Goal: Task Accomplishment & Management: Use online tool/utility

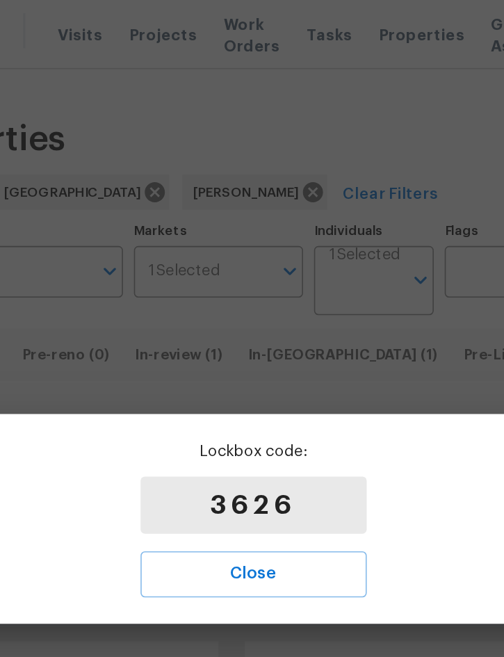
scroll to position [0, 5]
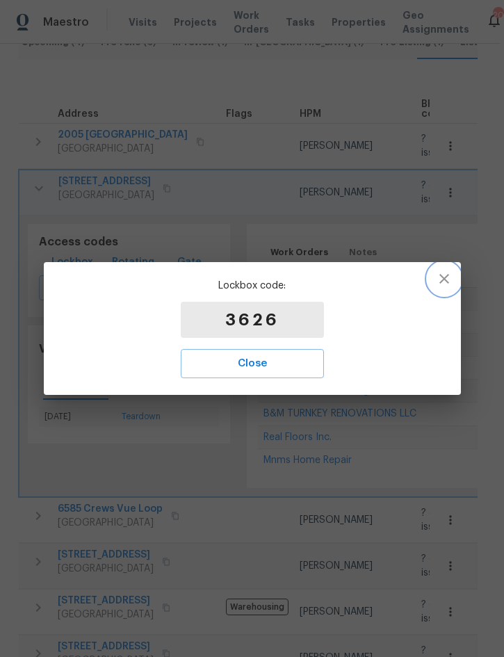
click at [445, 281] on icon "button" at bounding box center [444, 279] width 10 height 10
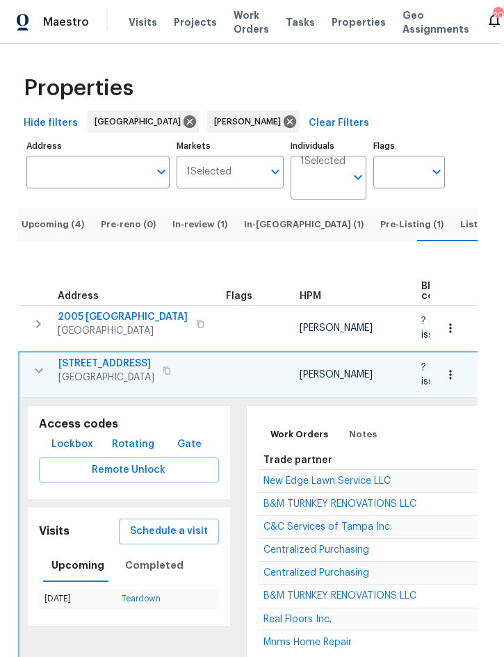
scroll to position [0, 0]
click at [452, 227] on button "Listed (9)" at bounding box center [482, 224] width 60 height 33
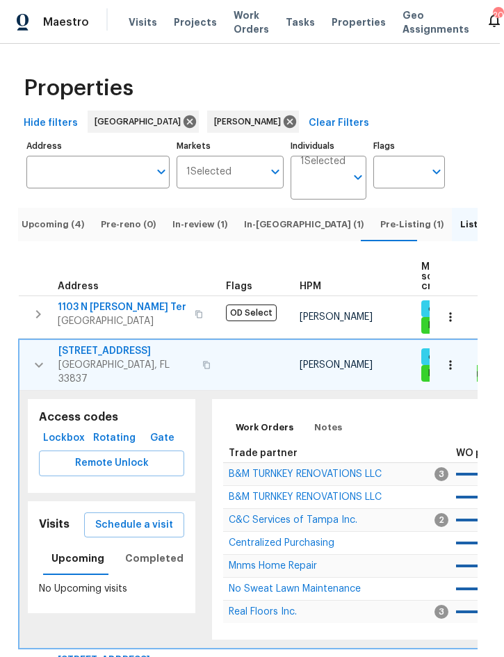
click at [47, 368] on icon "button" at bounding box center [39, 365] width 17 height 17
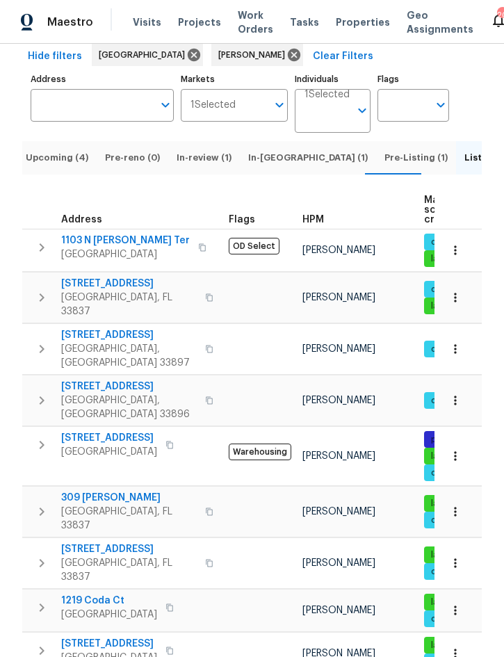
scroll to position [38, 0]
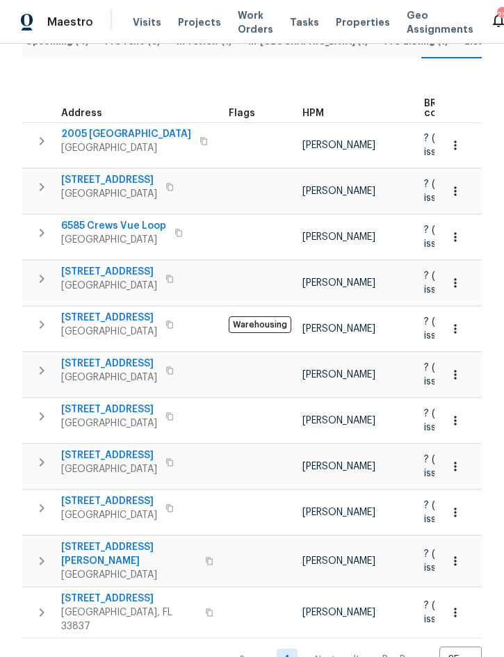
scroll to position [182, 0]
click at [39, 570] on icon "button" at bounding box center [41, 561] width 17 height 17
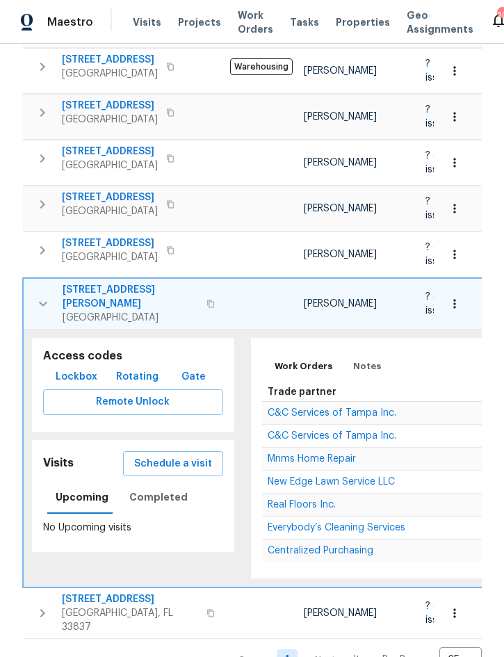
scroll to position [440, 0]
click at [77, 377] on span "Lockbox" at bounding box center [77, 377] width 42 height 17
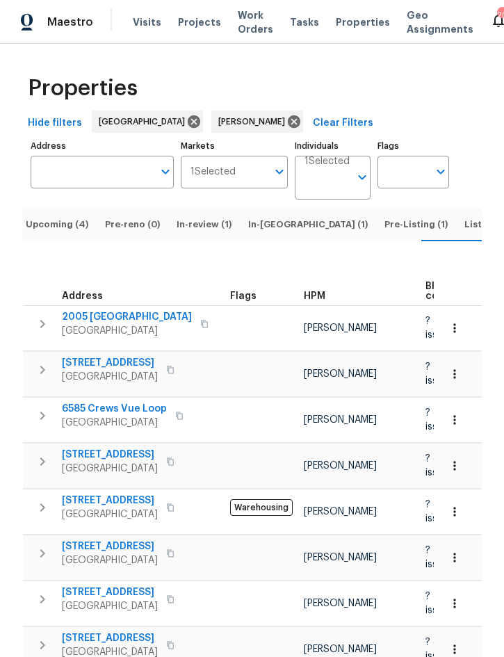
scroll to position [0, 0]
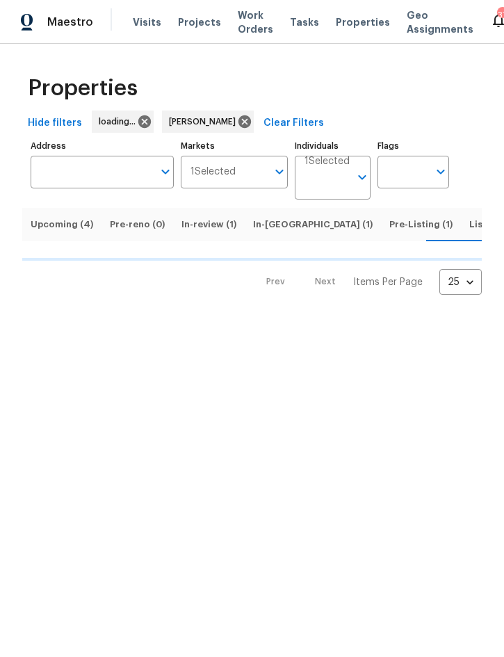
scroll to position [0, 5]
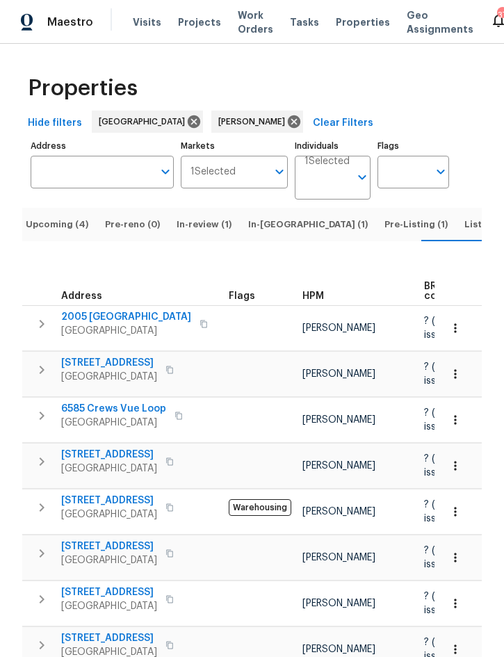
click at [464, 232] on span "Listed (9)" at bounding box center [486, 224] width 44 height 15
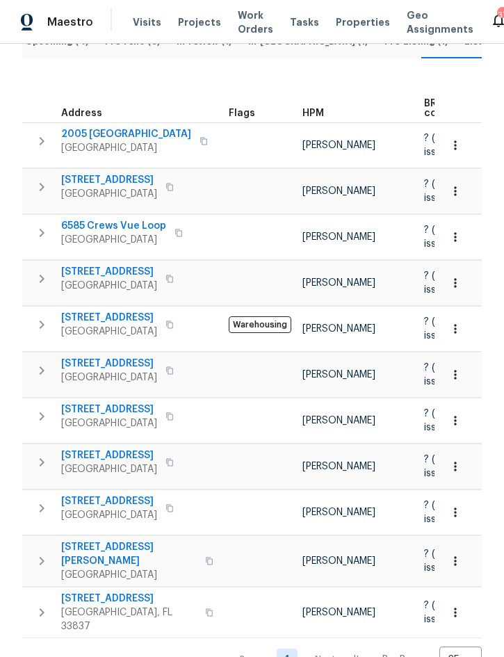
scroll to position [182, 0]
click at [42, 379] on icon "button" at bounding box center [41, 371] width 17 height 17
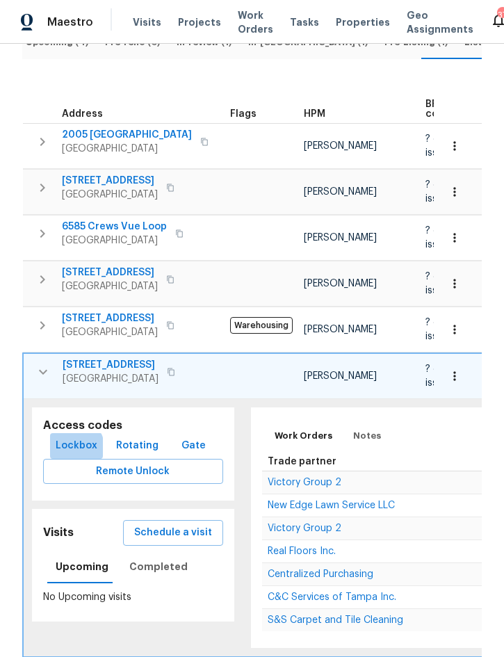
click at [68, 455] on span "Lockbox" at bounding box center [77, 445] width 42 height 17
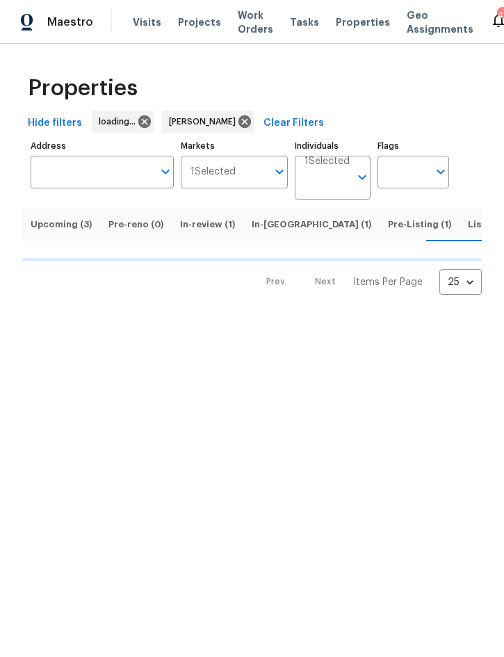
scroll to position [0, 5]
click at [60, 230] on span "Upcoming (3)" at bounding box center [56, 224] width 61 height 15
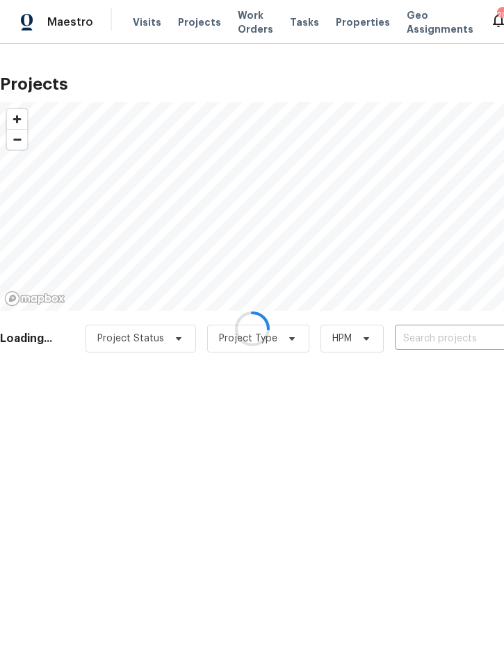
click at [432, 336] on div at bounding box center [252, 328] width 504 height 657
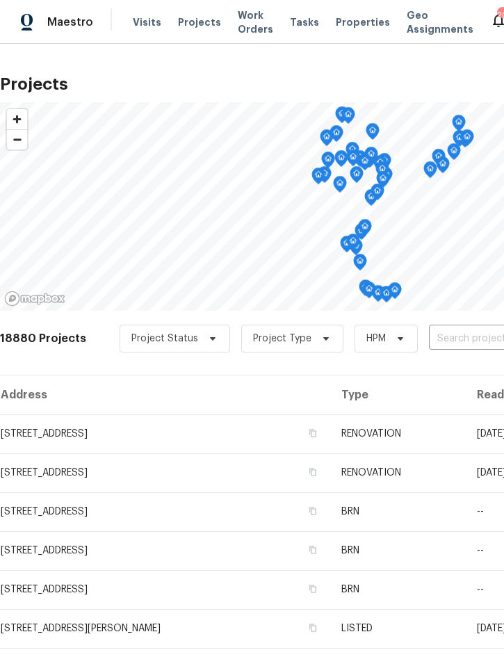
click at [445, 339] on input "text" at bounding box center [508, 339] width 159 height 22
type input "1215 mer"
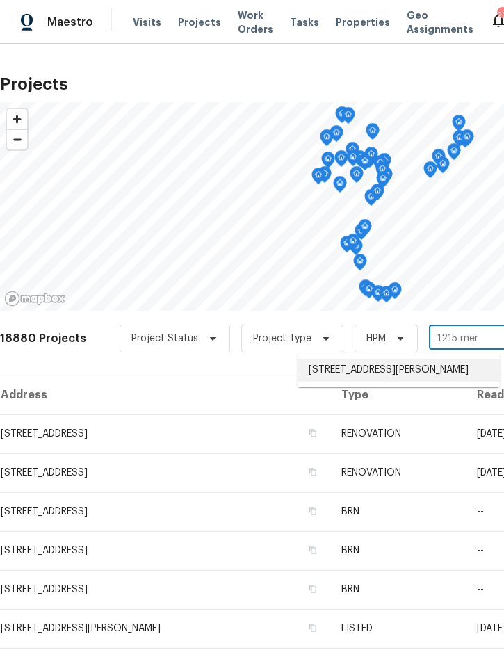
click at [418, 366] on li "[STREET_ADDRESS][PERSON_NAME]" at bounding box center [398, 370] width 202 height 23
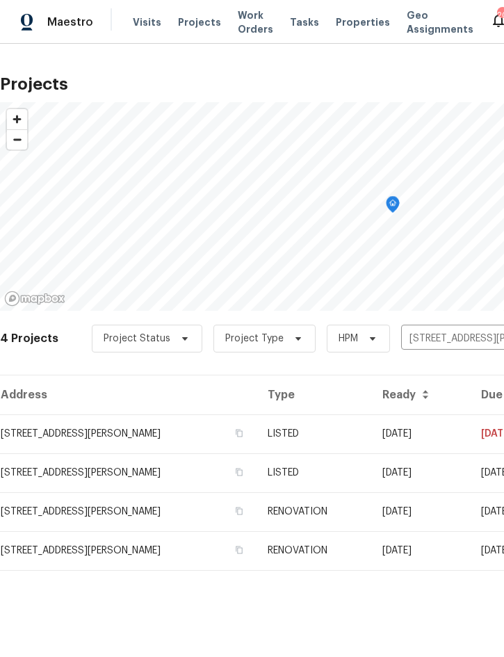
click at [418, 427] on td "09/04/25" at bounding box center [420, 433] width 99 height 39
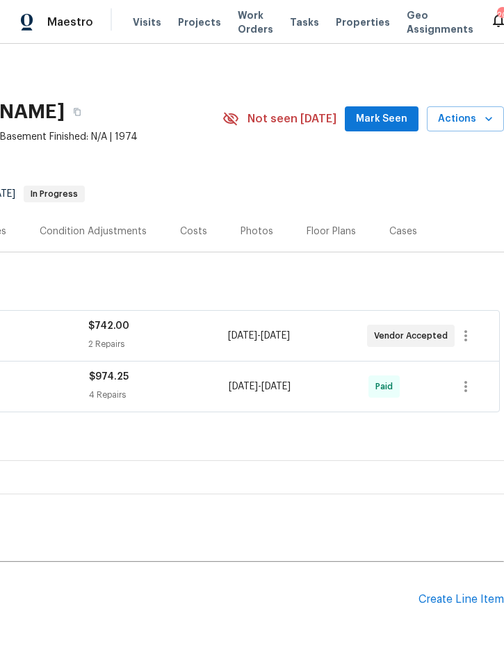
scroll to position [0, 281]
click at [467, 115] on span "Actions" at bounding box center [465, 118] width 55 height 17
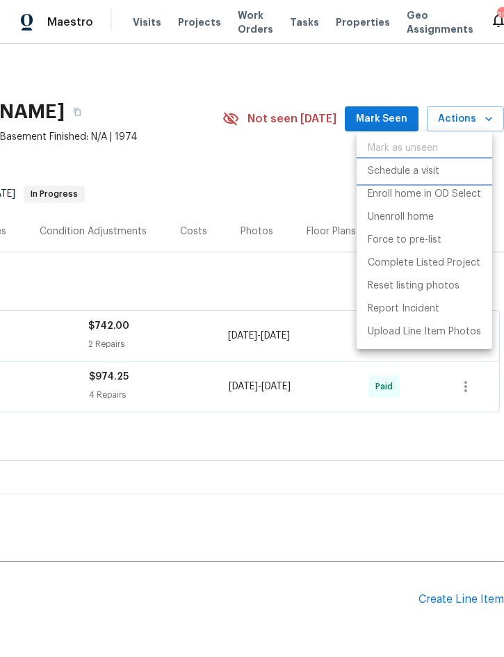
click at [411, 171] on p "Schedule a visit" at bounding box center [404, 171] width 72 height 15
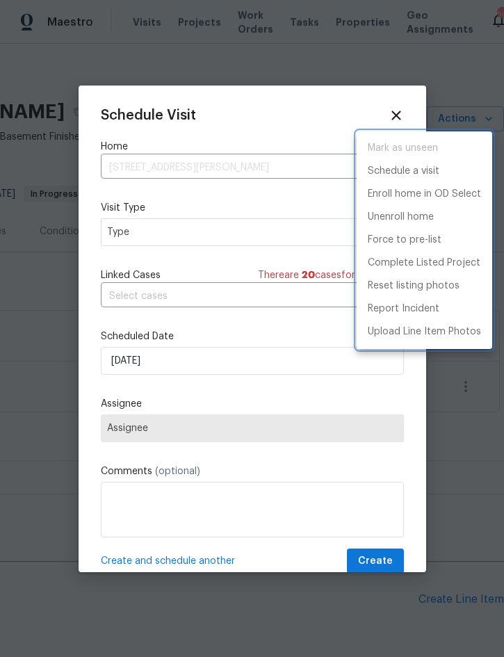
click at [182, 234] on div at bounding box center [252, 328] width 504 height 657
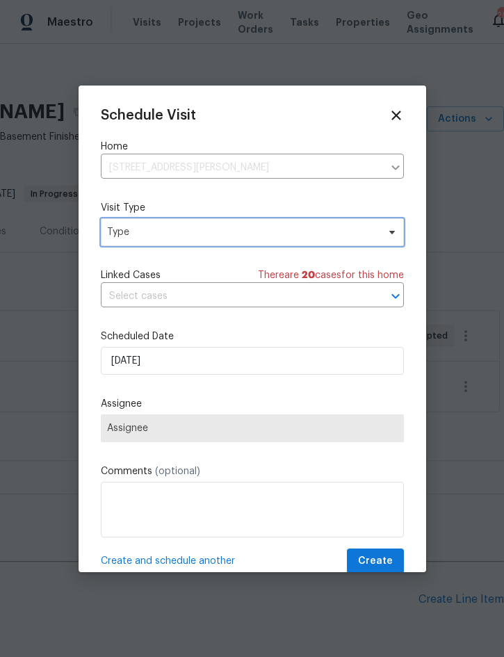
click at [221, 227] on span "Type" at bounding box center [242, 232] width 270 height 14
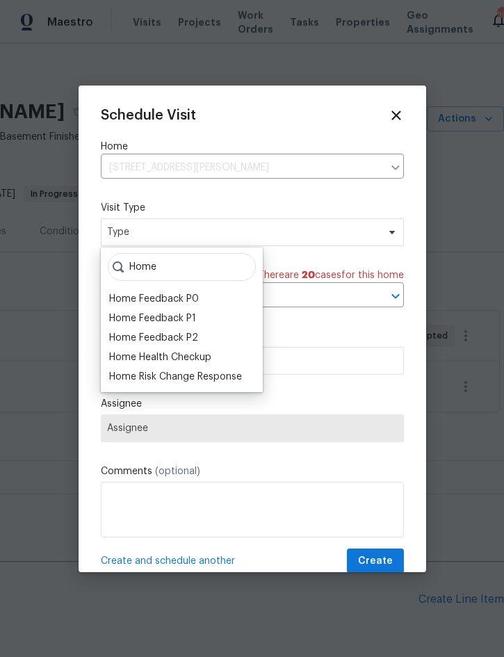
type input "Home"
click at [197, 355] on div "Home Health Checkup" at bounding box center [160, 357] width 102 height 14
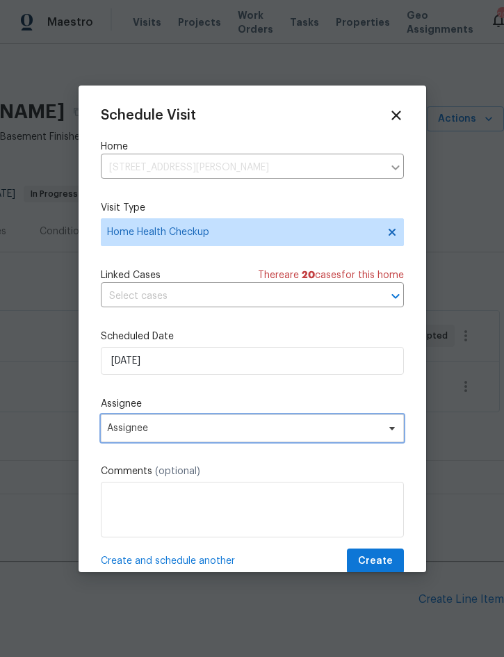
click at [213, 420] on span "Assignee" at bounding box center [252, 428] width 303 height 28
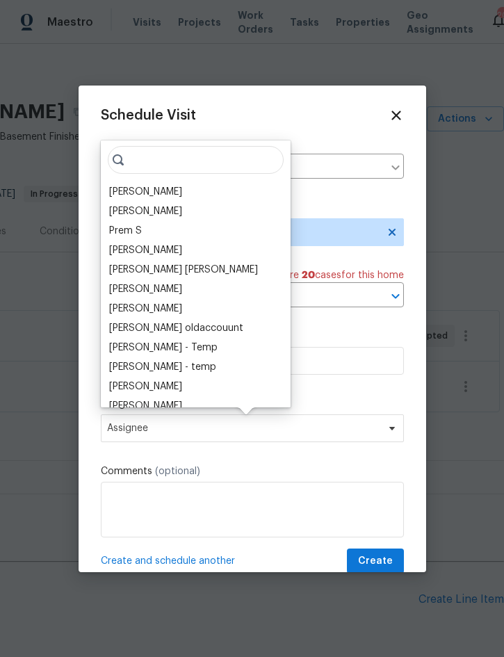
click at [139, 195] on div "[PERSON_NAME]" at bounding box center [145, 192] width 73 height 14
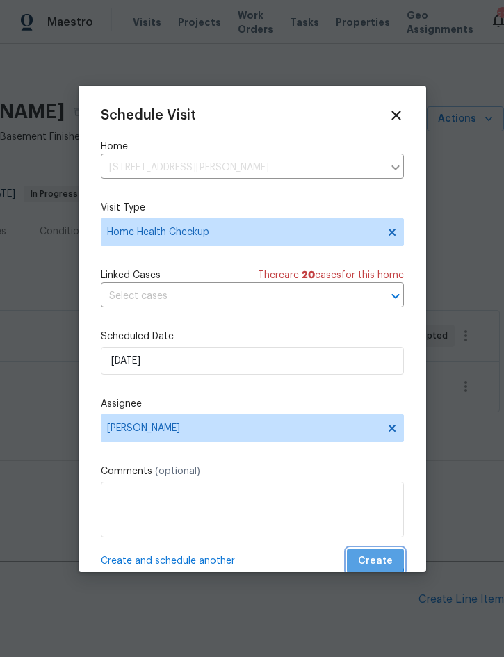
click at [376, 562] on span "Create" at bounding box center [375, 560] width 35 height 17
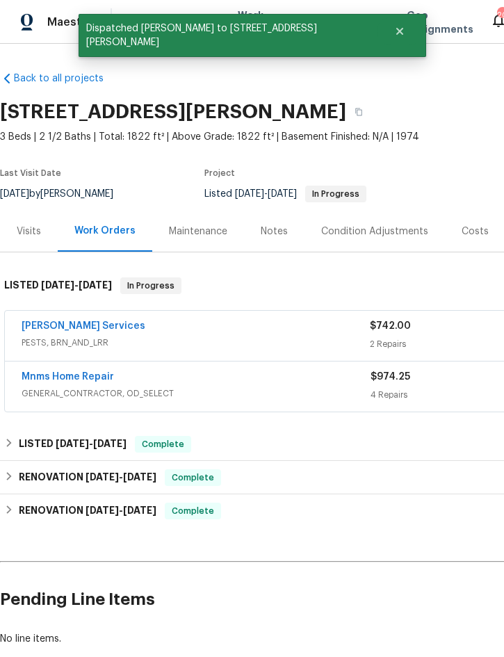
scroll to position [0, 0]
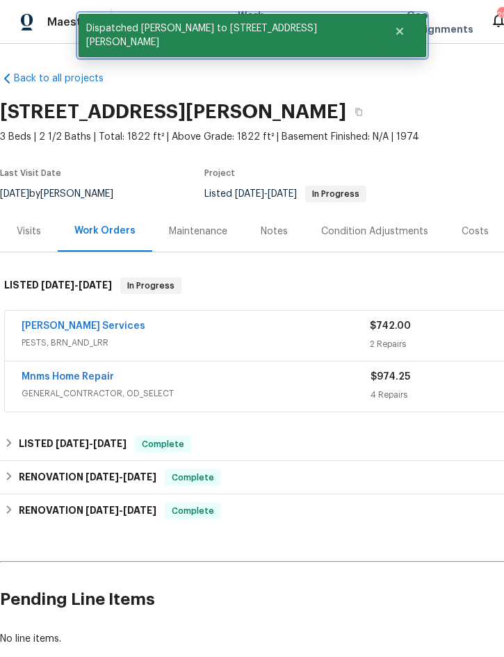
click at [377, 38] on button "Close" at bounding box center [400, 31] width 46 height 28
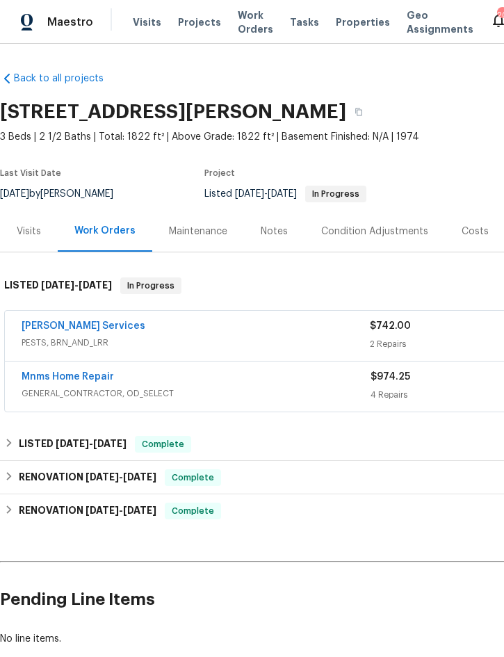
click at [188, 24] on span "Projects" at bounding box center [199, 22] width 43 height 14
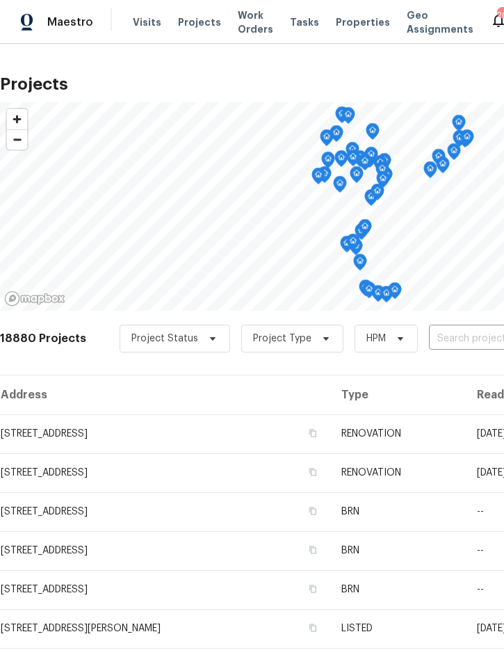
click at [447, 343] on input "text" at bounding box center [508, 339] width 159 height 22
type input "4346 tro"
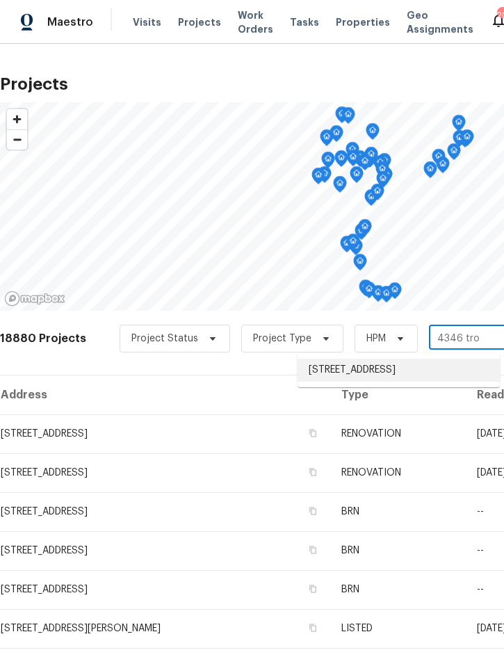
click at [416, 370] on li "4346 Trotters Way, Lakeland, FL 33801" at bounding box center [398, 370] width 202 height 23
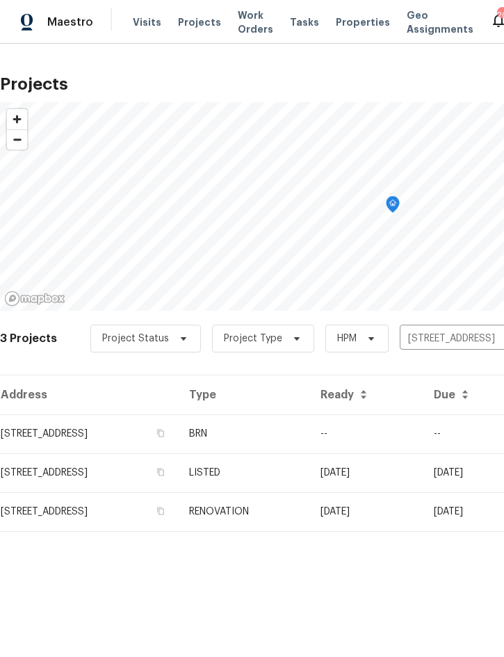
click at [309, 427] on td "BRN" at bounding box center [243, 433] width 131 height 39
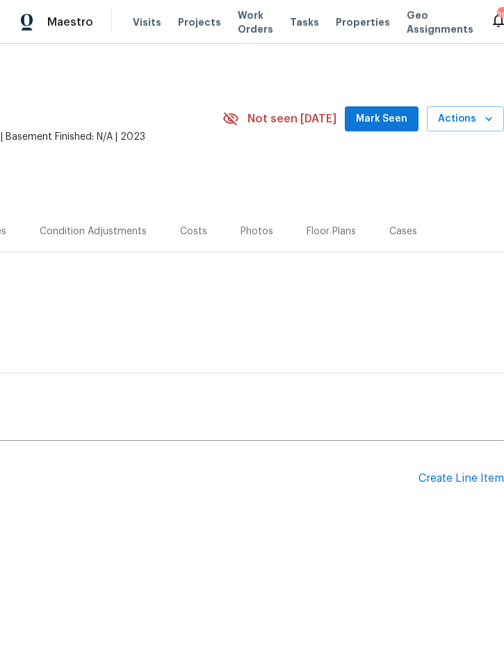
scroll to position [0, 281]
click at [461, 122] on span "Actions" at bounding box center [465, 118] width 55 height 17
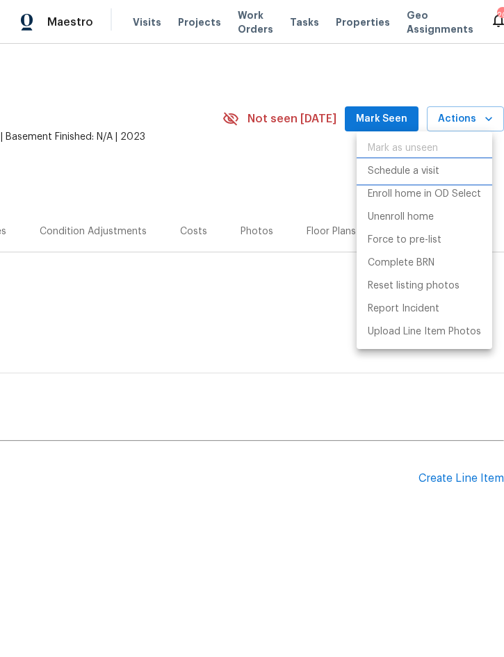
click at [398, 173] on p "Schedule a visit" at bounding box center [404, 171] width 72 height 15
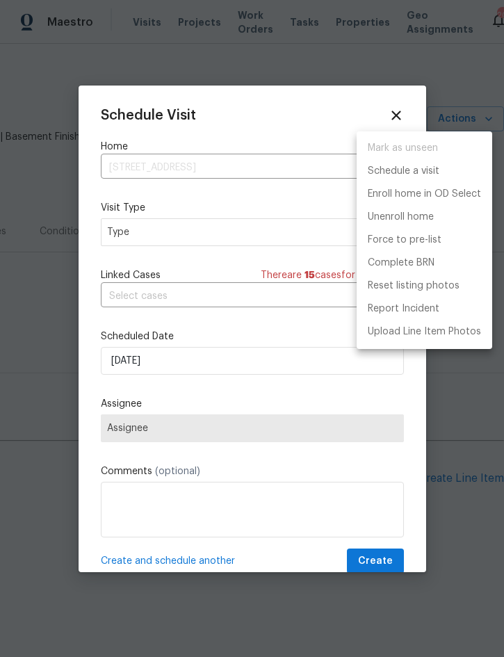
click at [206, 222] on div at bounding box center [252, 328] width 504 height 657
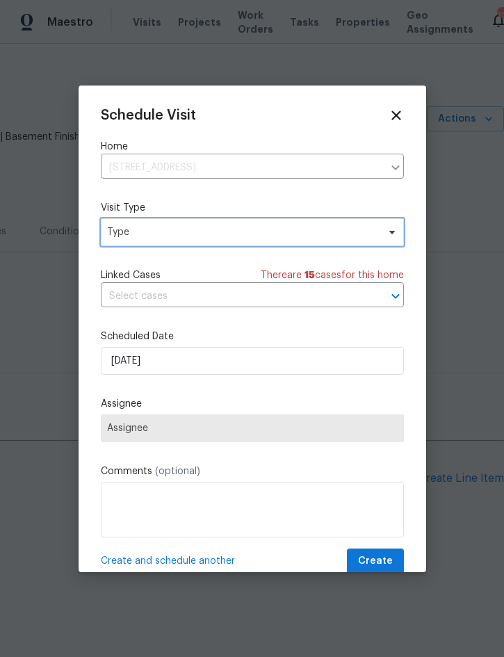
click at [227, 231] on span "Type" at bounding box center [242, 232] width 270 height 14
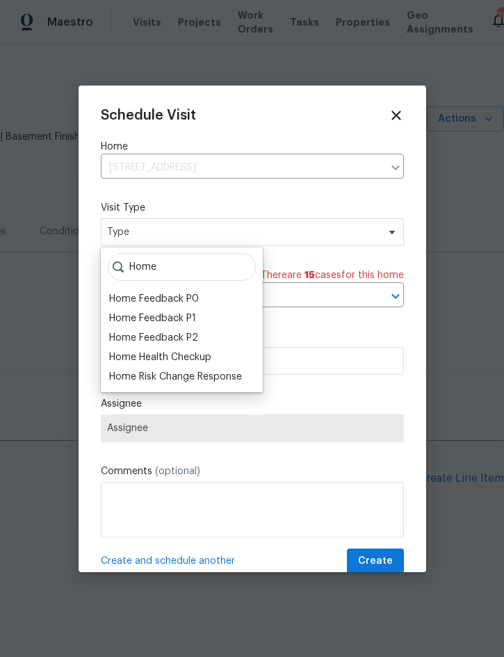
type input "Home"
click at [199, 353] on div "Home Health Checkup" at bounding box center [160, 357] width 102 height 14
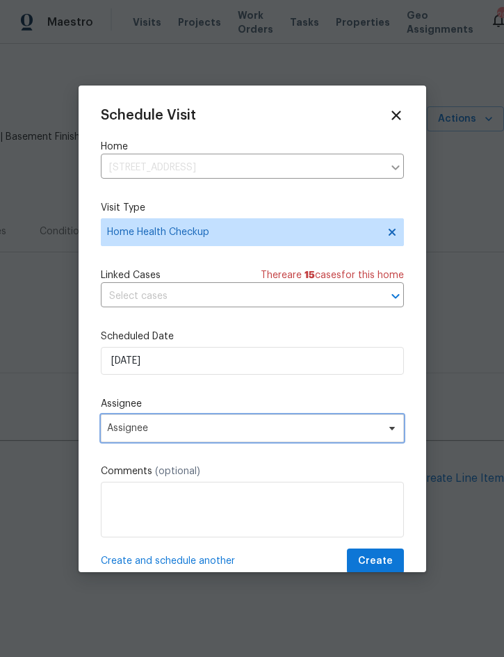
click at [198, 438] on span "Assignee" at bounding box center [252, 428] width 303 height 28
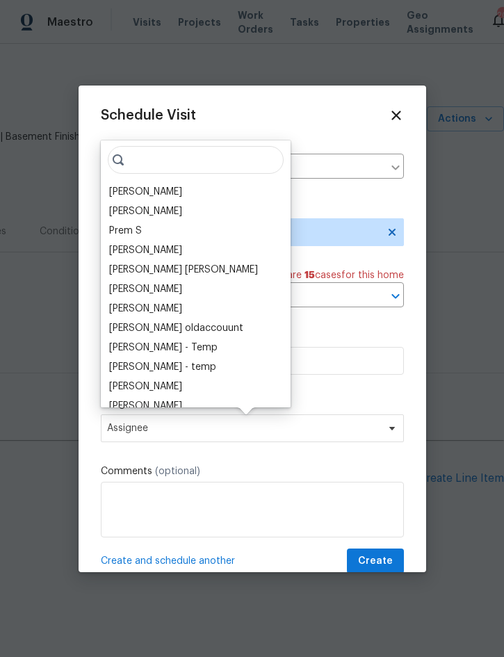
click at [158, 192] on div "[PERSON_NAME]" at bounding box center [145, 192] width 73 height 14
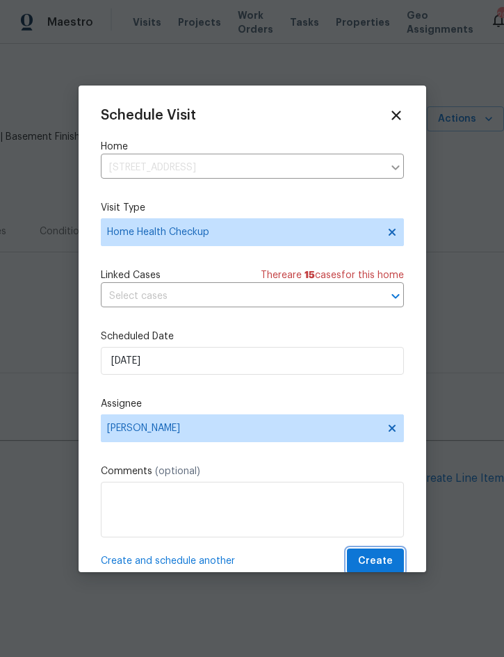
click at [382, 552] on button "Create" at bounding box center [375, 561] width 57 height 26
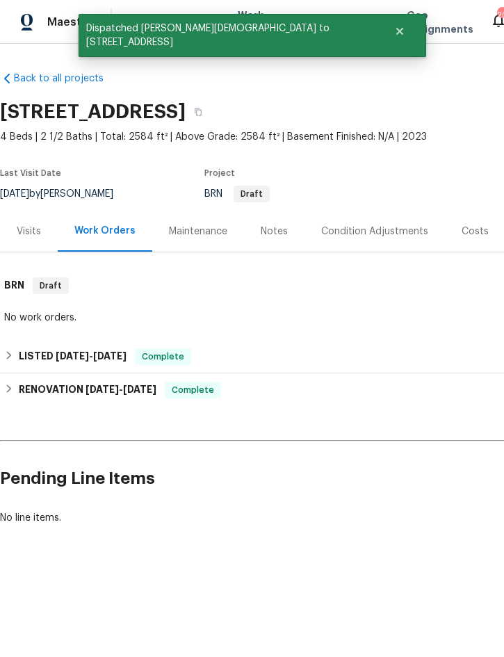
scroll to position [0, 0]
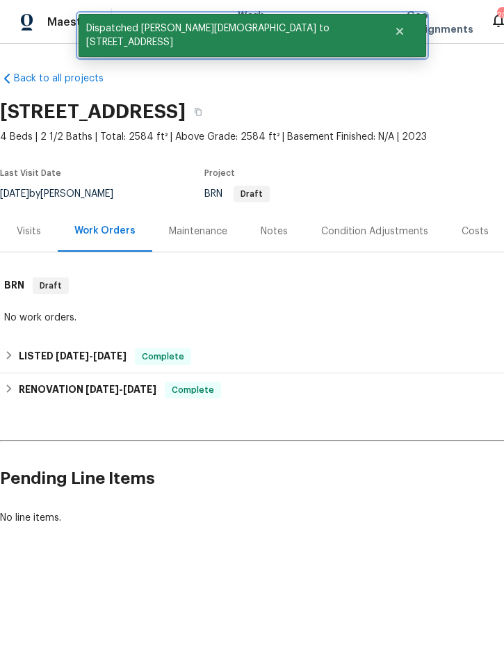
click at [377, 37] on button "Close" at bounding box center [400, 31] width 46 height 28
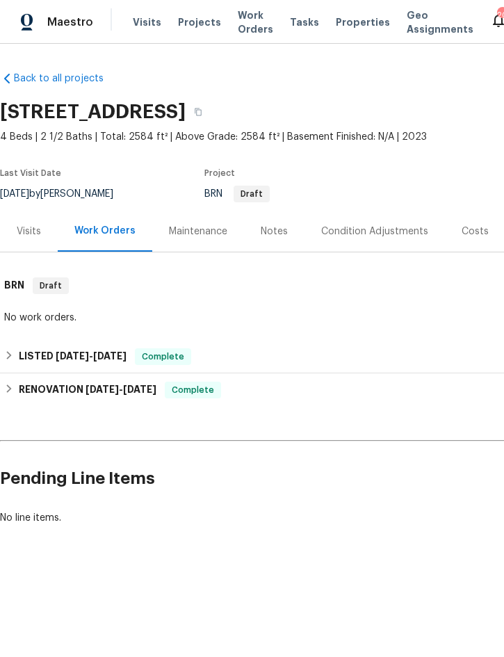
click at [190, 21] on span "Projects" at bounding box center [199, 22] width 43 height 14
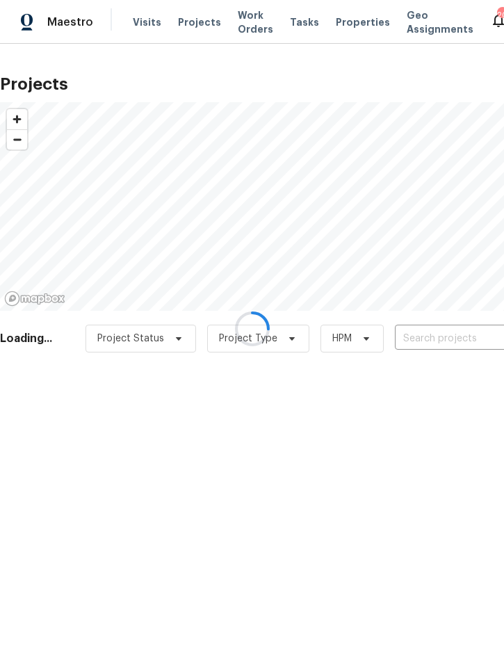
click at [436, 333] on div at bounding box center [252, 328] width 504 height 657
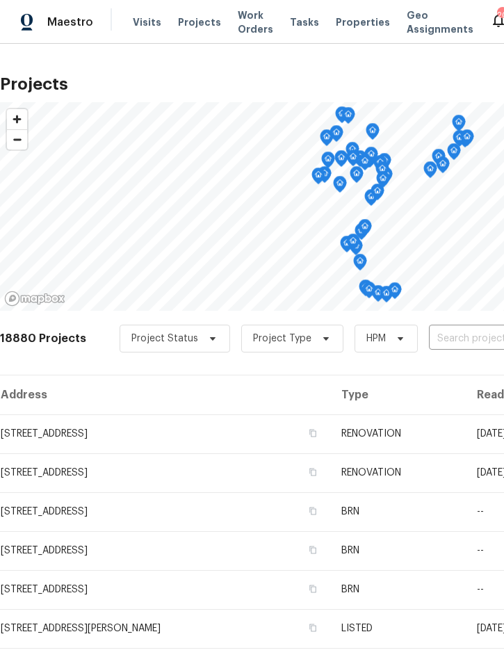
click at [455, 336] on input "text" at bounding box center [508, 339] width 159 height 22
type input "1219 cod"
click at [398, 369] on li "[STREET_ADDRESS]" at bounding box center [398, 370] width 202 height 23
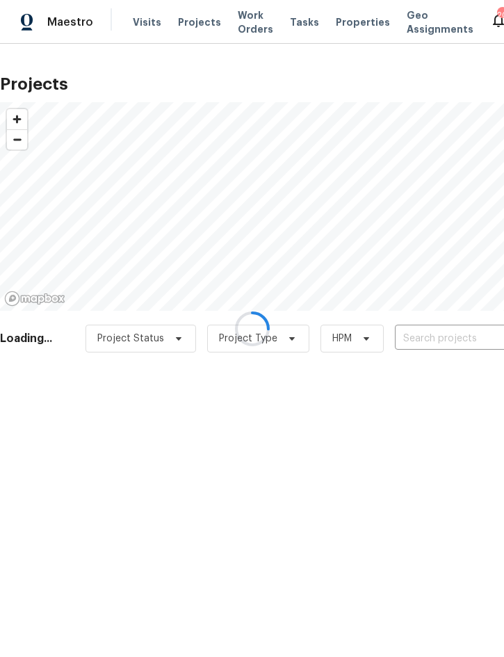
type input "[STREET_ADDRESS]"
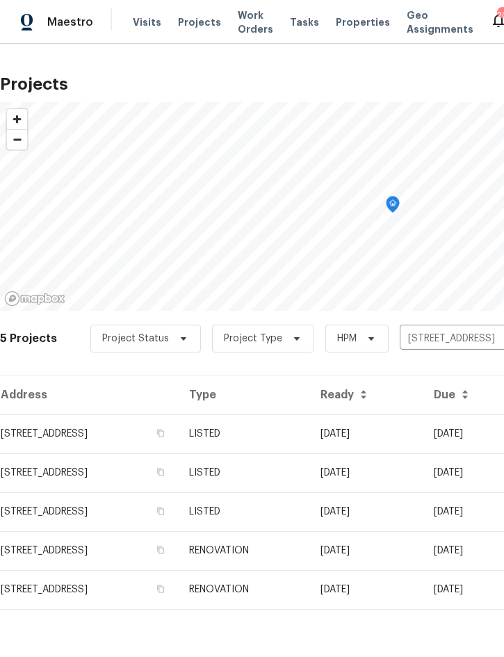
click at [368, 427] on td "09/15/25" at bounding box center [365, 433] width 113 height 39
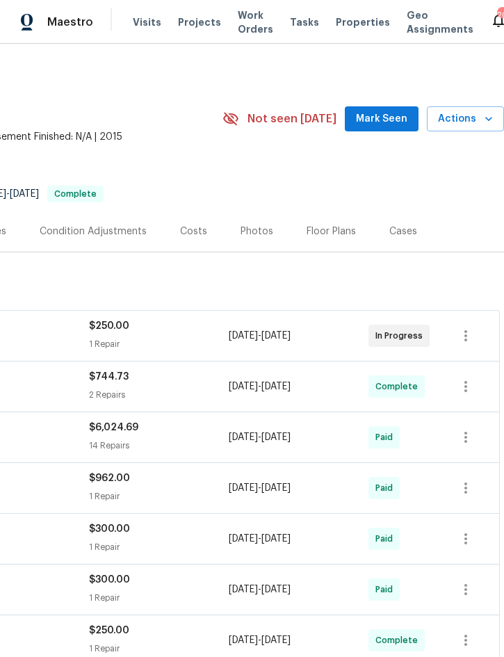
scroll to position [0, 281]
click at [457, 120] on span "Actions" at bounding box center [465, 118] width 55 height 17
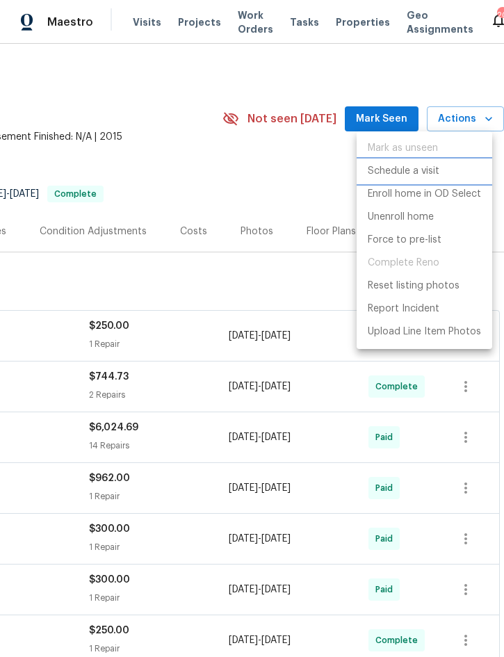
click at [414, 166] on p "Schedule a visit" at bounding box center [404, 171] width 72 height 15
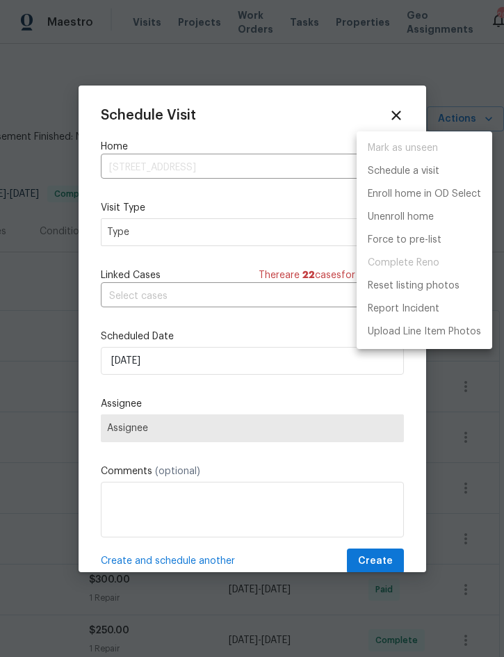
click at [222, 230] on div at bounding box center [252, 328] width 504 height 657
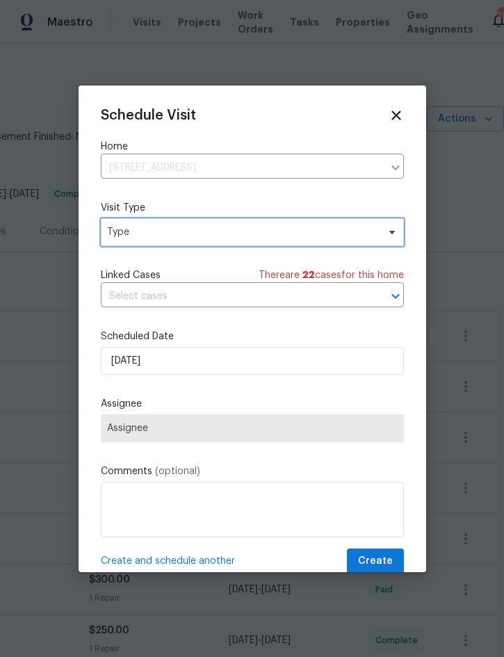
click at [245, 231] on span "Type" at bounding box center [242, 232] width 270 height 14
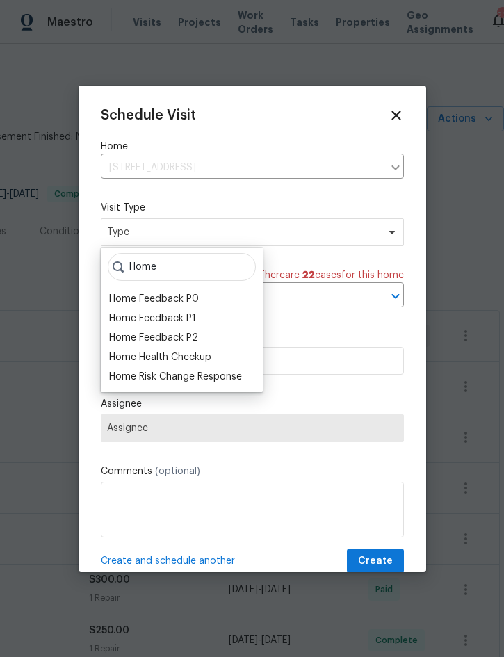
type input "Home"
click at [206, 352] on div "Home Health Checkup" at bounding box center [160, 357] width 102 height 14
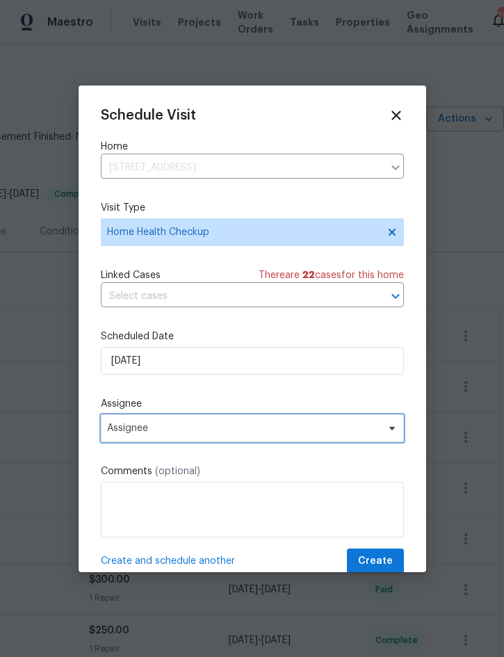
click at [126, 434] on span "Assignee" at bounding box center [243, 428] width 272 height 11
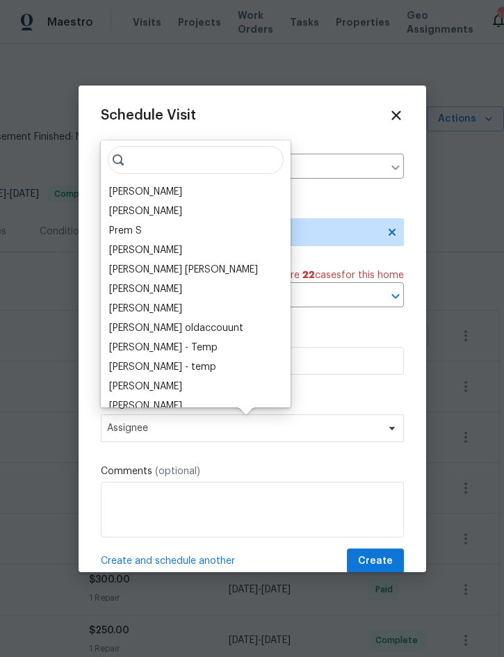
click at [162, 195] on div "[PERSON_NAME]" at bounding box center [145, 192] width 73 height 14
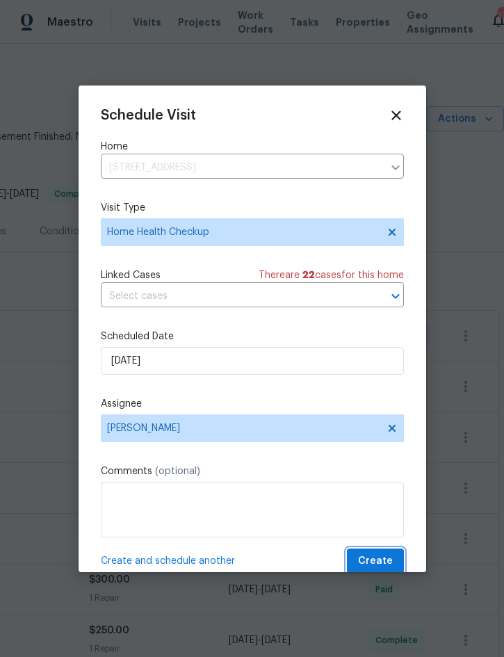
click at [376, 554] on button "Create" at bounding box center [375, 561] width 57 height 26
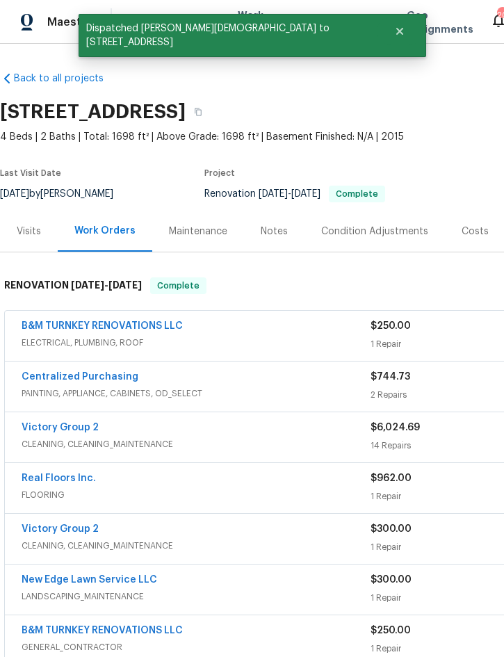
scroll to position [0, 0]
click at [81, 324] on link "B&M TURNKEY RENOVATIONS LLC" at bounding box center [102, 326] width 161 height 10
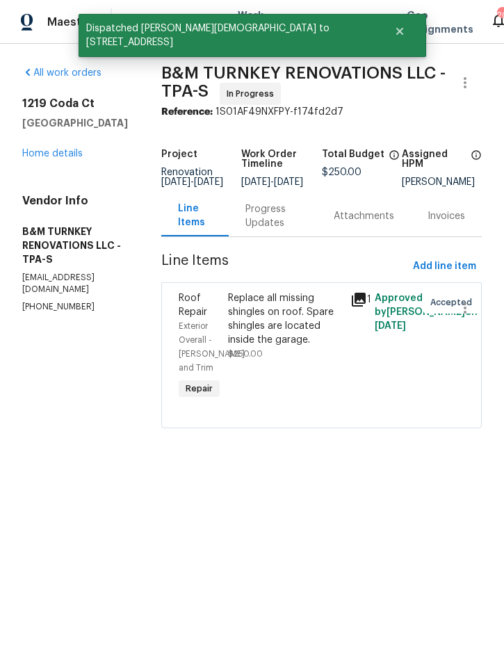
click at [58, 157] on link "Home details" at bounding box center [52, 154] width 60 height 10
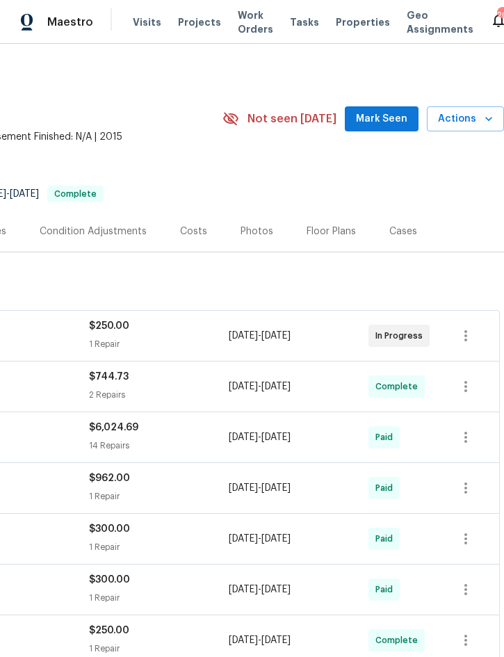
scroll to position [0, 281]
click at [193, 22] on span "Projects" at bounding box center [199, 22] width 43 height 14
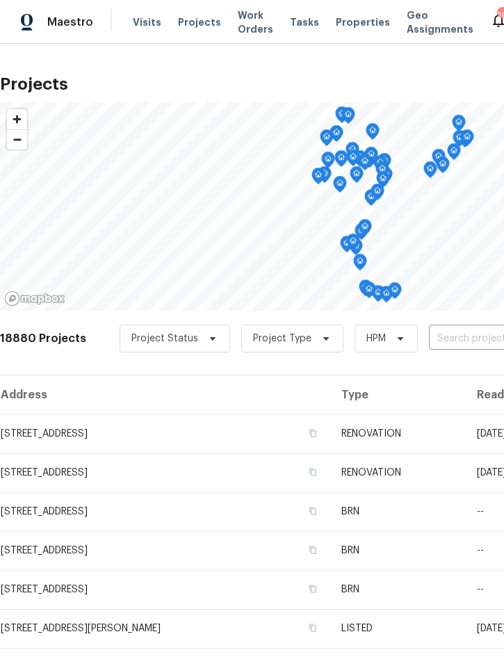
click at [453, 335] on input "text" at bounding box center [508, 339] width 159 height 22
type input "1103 n n"
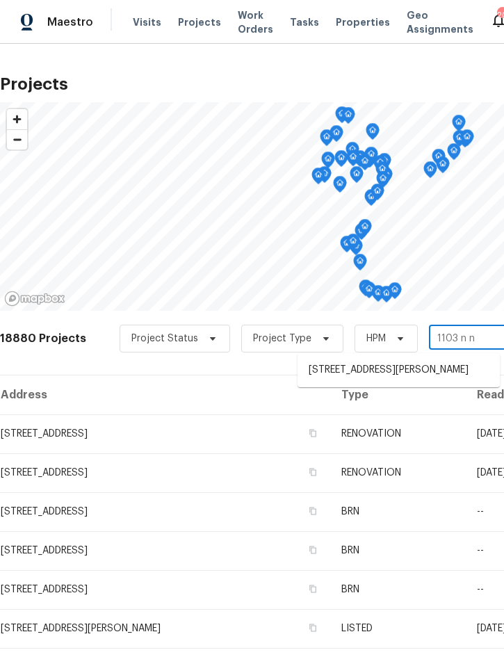
click at [403, 368] on li "1103 N Nancy Ter, Plant City, FL 33563" at bounding box center [398, 370] width 202 height 23
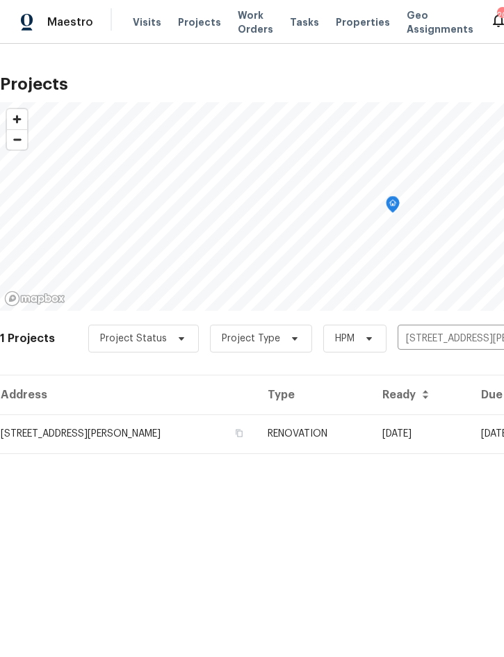
click at [341, 430] on td "RENOVATION" at bounding box center [313, 433] width 114 height 39
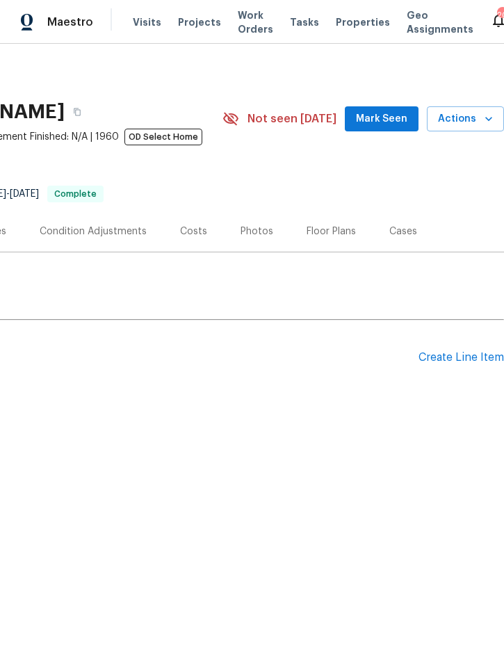
scroll to position [0, 281]
click at [467, 119] on span "Actions" at bounding box center [465, 118] width 55 height 17
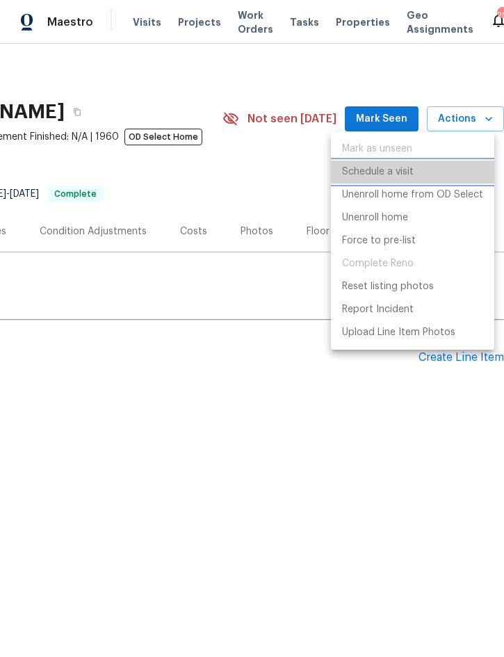
click at [394, 165] on p "Schedule a visit" at bounding box center [378, 172] width 72 height 15
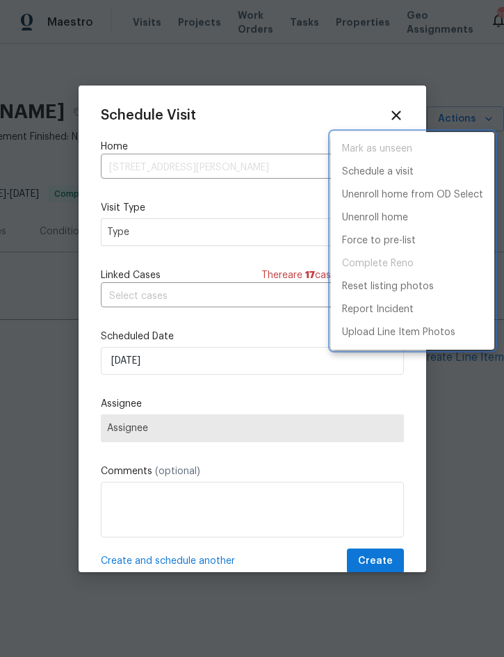
click at [236, 231] on div at bounding box center [252, 328] width 504 height 657
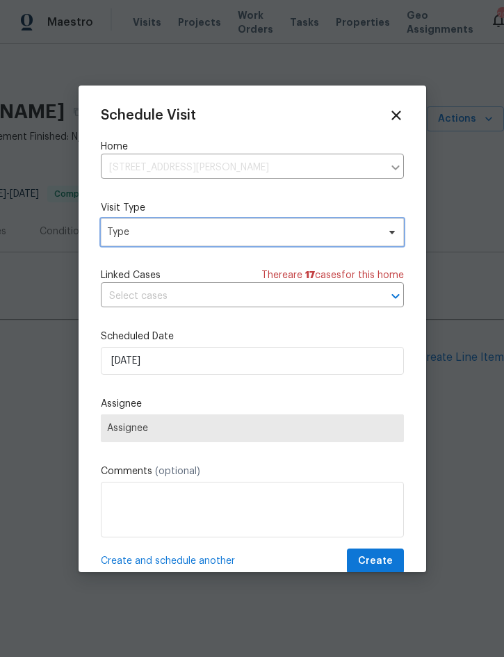
click at [249, 241] on span "Type" at bounding box center [252, 232] width 303 height 28
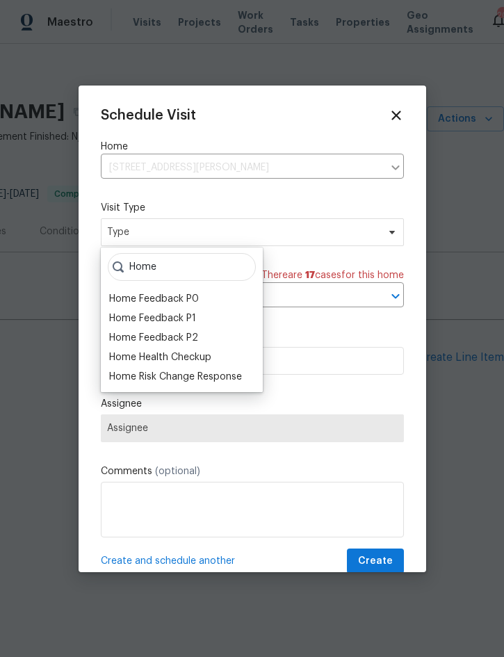
type input "Home"
click at [208, 357] on div "Home Health Checkup" at bounding box center [160, 357] width 102 height 14
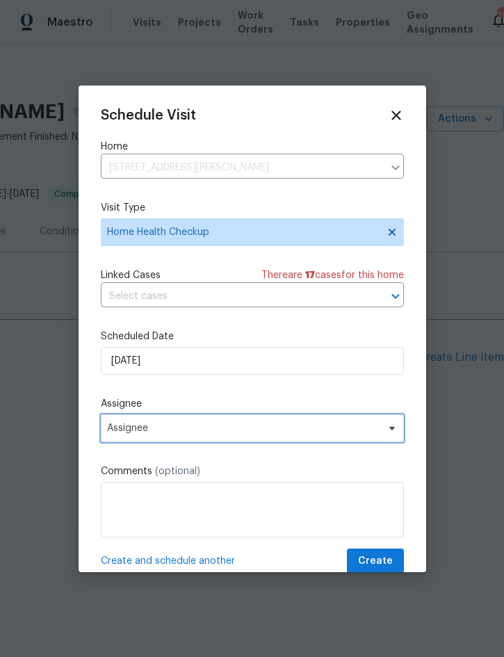
click at [247, 433] on span "Assignee" at bounding box center [243, 428] width 272 height 11
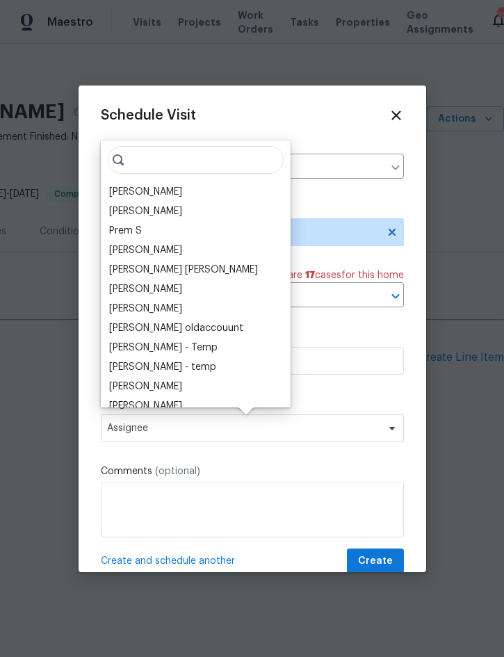
click at [158, 190] on div "[PERSON_NAME]" at bounding box center [145, 192] width 73 height 14
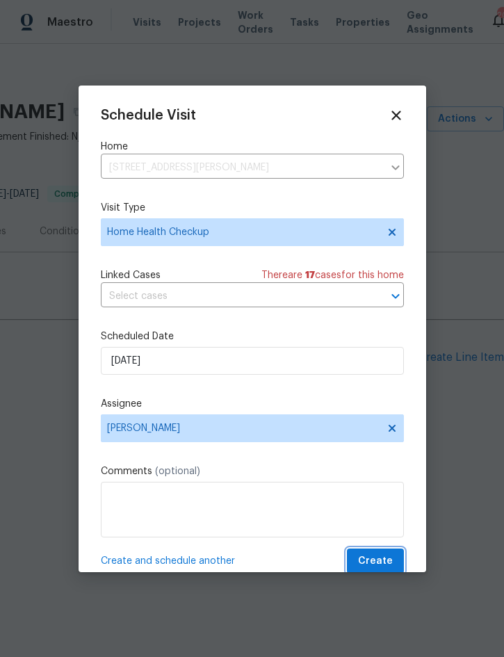
click at [380, 564] on span "Create" at bounding box center [375, 560] width 35 height 17
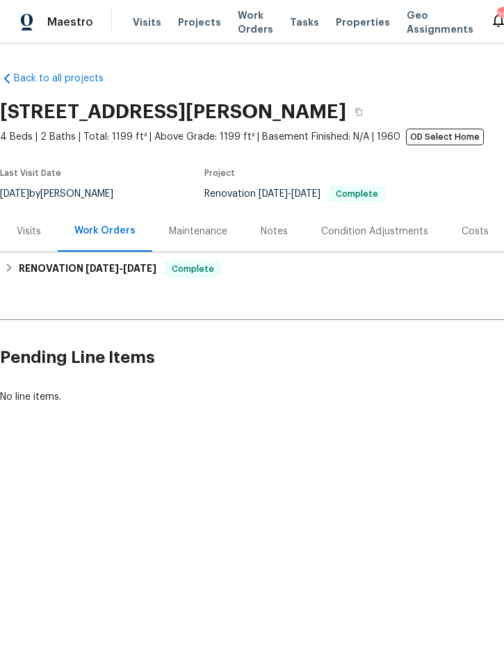
scroll to position [0, 0]
click at [186, 21] on span "Projects" at bounding box center [199, 22] width 43 height 14
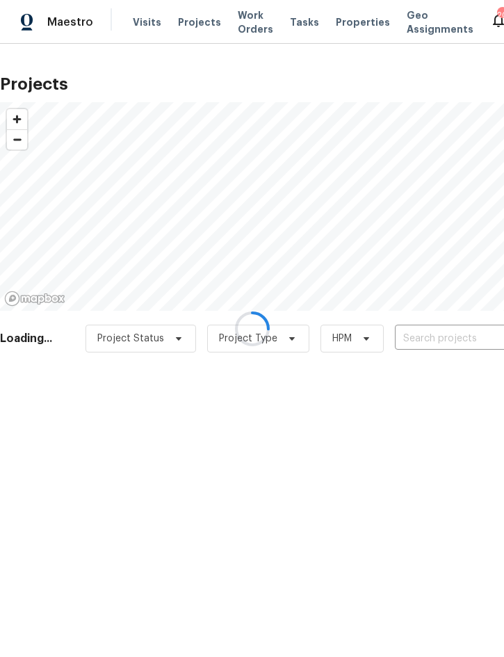
click at [432, 341] on div at bounding box center [252, 328] width 504 height 657
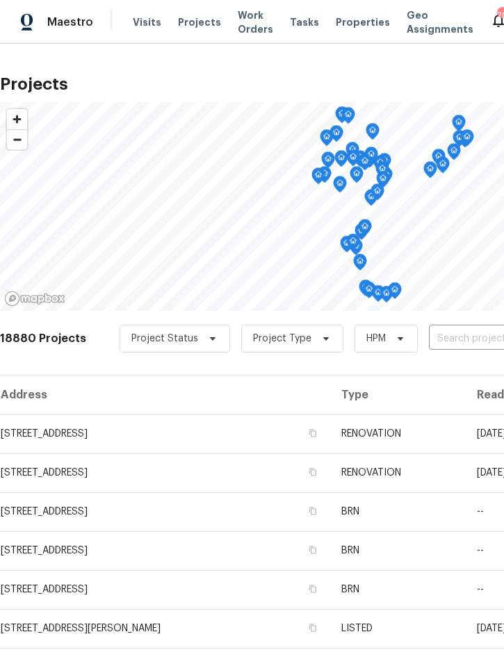
click at [458, 342] on input "text" at bounding box center [508, 339] width 159 height 22
type input "1219 cod"
click at [414, 368] on li "[STREET_ADDRESS]" at bounding box center [398, 370] width 202 height 23
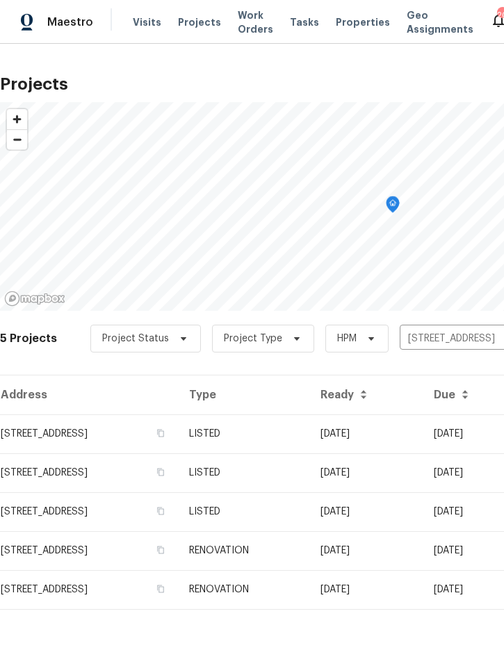
click at [398, 435] on td "09/15/25" at bounding box center [365, 433] width 113 height 39
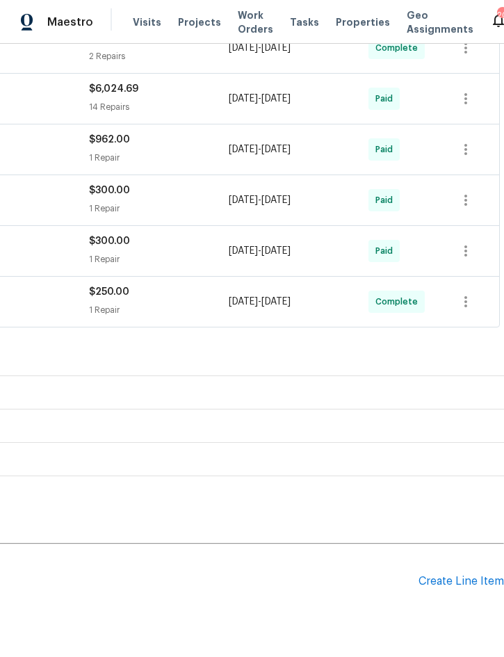
scroll to position [338, 281]
click at [450, 580] on div "Create Line Item" at bounding box center [460, 581] width 85 height 13
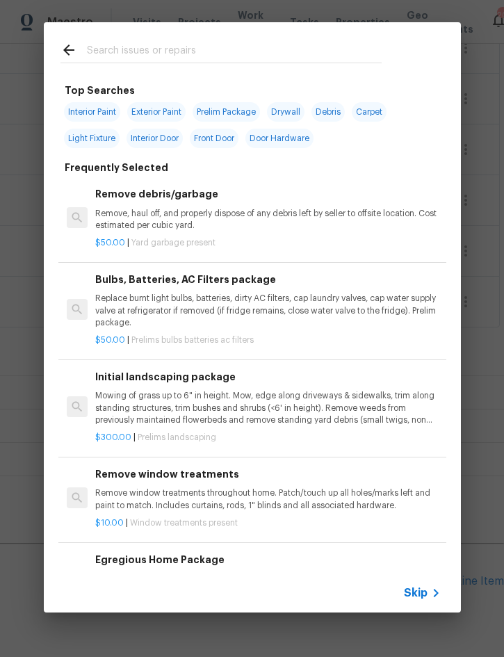
click at [192, 44] on input "text" at bounding box center [234, 52] width 295 height 21
type input "Bushes"
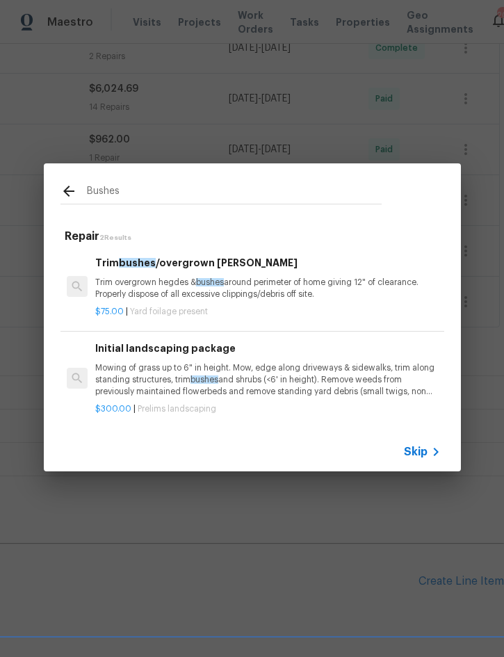
click at [250, 293] on p "Trim overgrown hegdes & bushes around perimeter of home giving 12" of clearance…" at bounding box center [267, 289] width 345 height 24
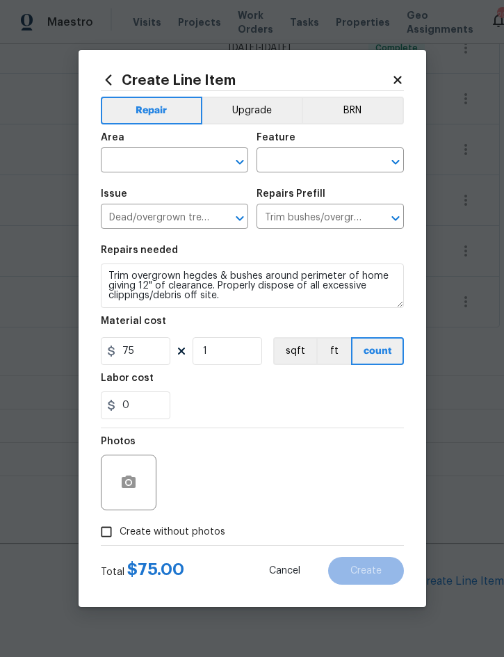
click at [145, 156] on input "text" at bounding box center [155, 162] width 108 height 22
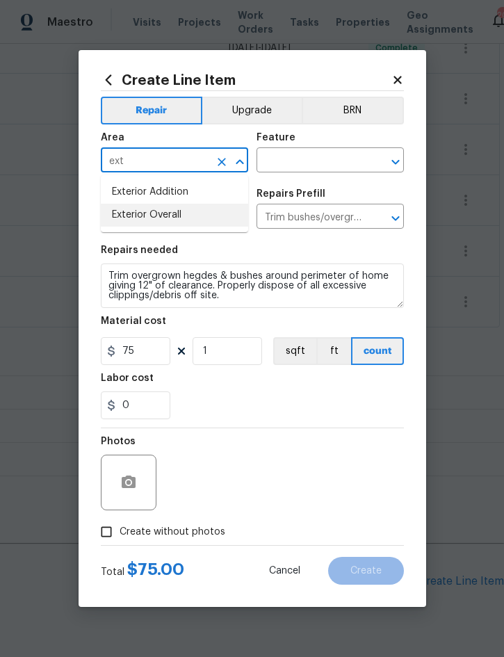
click at [175, 213] on li "Exterior Overall" at bounding box center [174, 215] width 147 height 23
type input "Exterior Overall"
click at [302, 164] on input "text" at bounding box center [310, 162] width 108 height 22
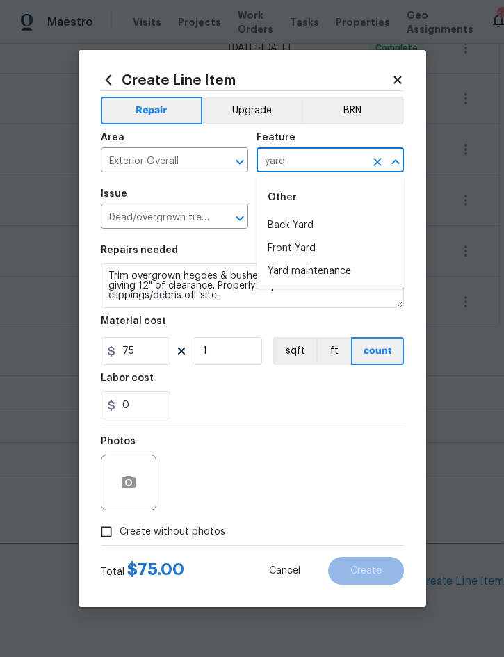
click at [304, 247] on li "Front Yard" at bounding box center [329, 248] width 147 height 23
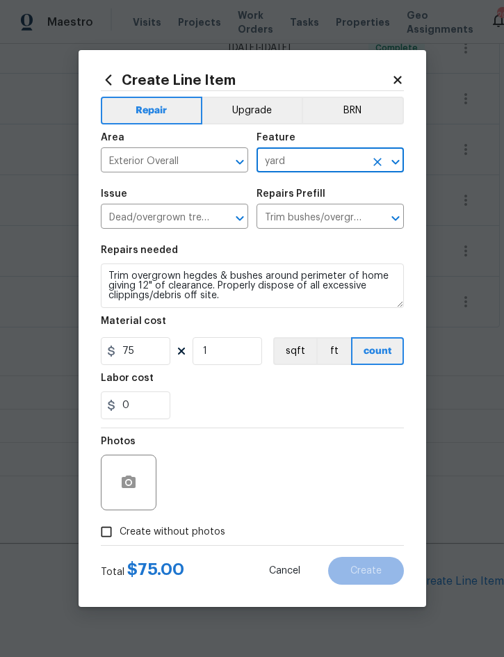
type input "Front Yard"
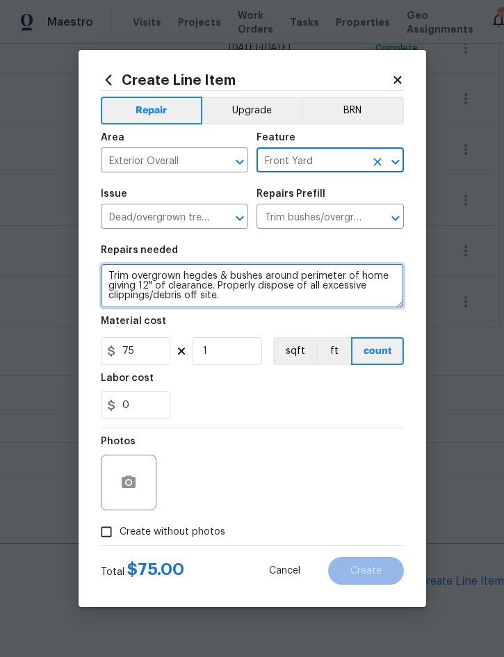
click at [110, 274] on textarea "Trim overgrown hegdes & bushes around perimeter of home giving 12" of clearance…" at bounding box center [252, 285] width 303 height 44
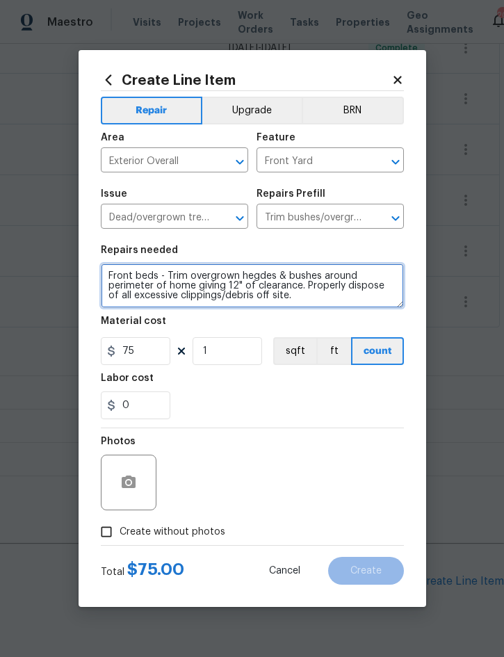
type textarea "Front beds - Trim overgrown hegdes & bushes around perimeter of home giving 12"…"
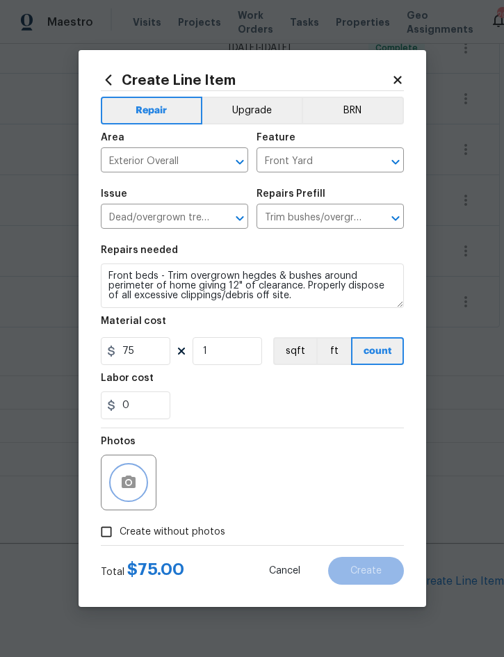
click at [137, 477] on button "button" at bounding box center [128, 482] width 33 height 33
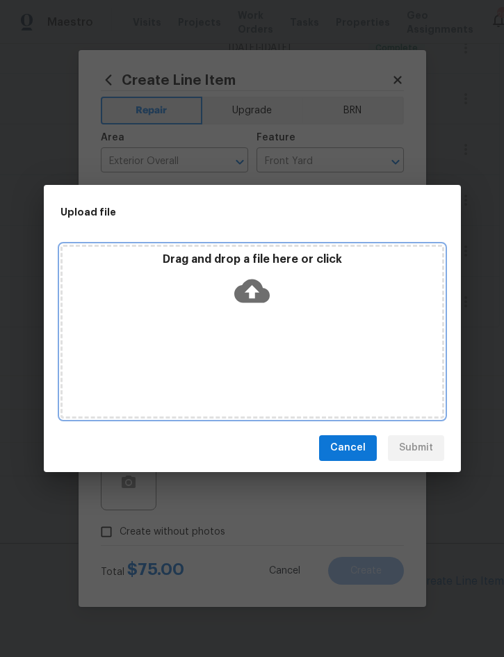
click at [369, 338] on div "Drag and drop a file here or click" at bounding box center [252, 332] width 384 height 174
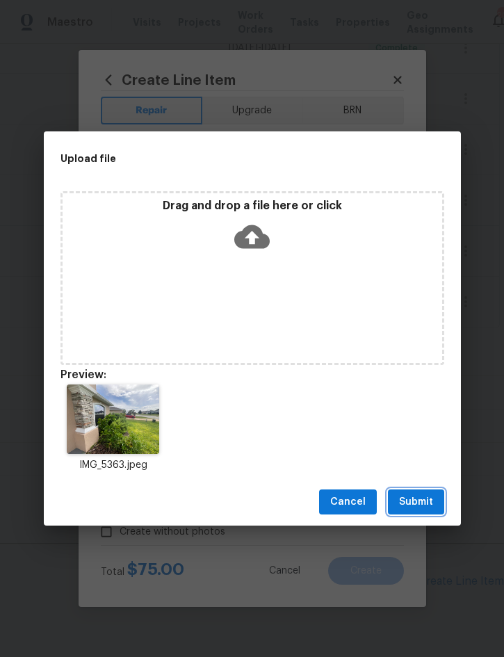
click at [409, 500] on span "Submit" at bounding box center [416, 501] width 34 height 17
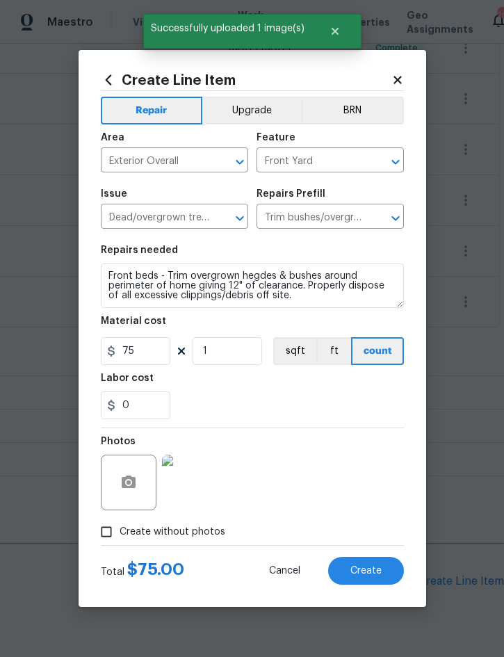
click at [361, 561] on button "Create" at bounding box center [366, 571] width 76 height 28
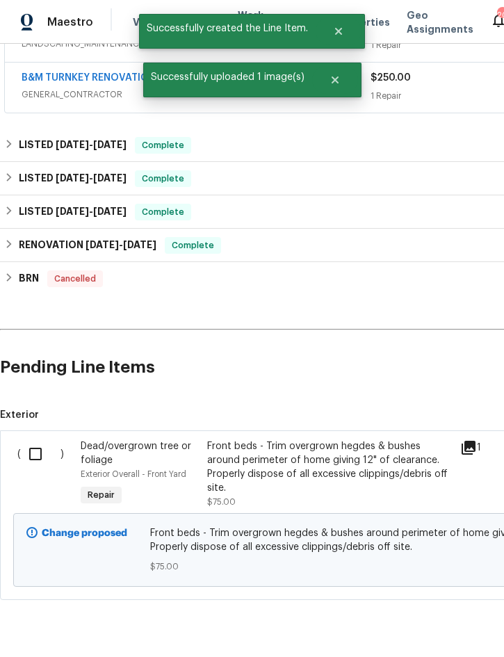
scroll to position [551, 0]
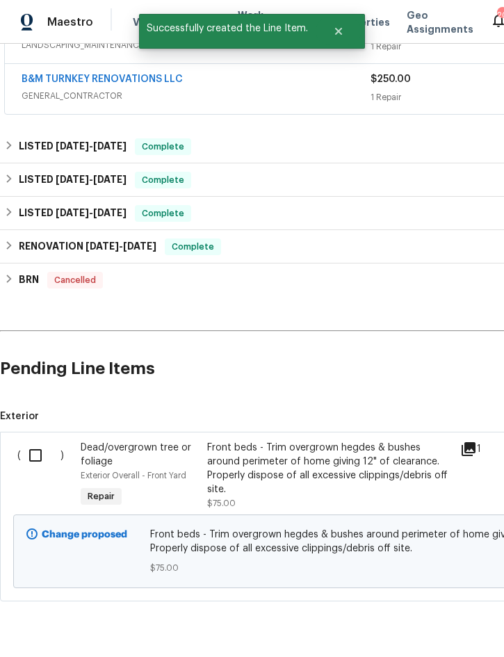
click at [42, 455] on input "checkbox" at bounding box center [41, 455] width 40 height 29
checkbox input "true"
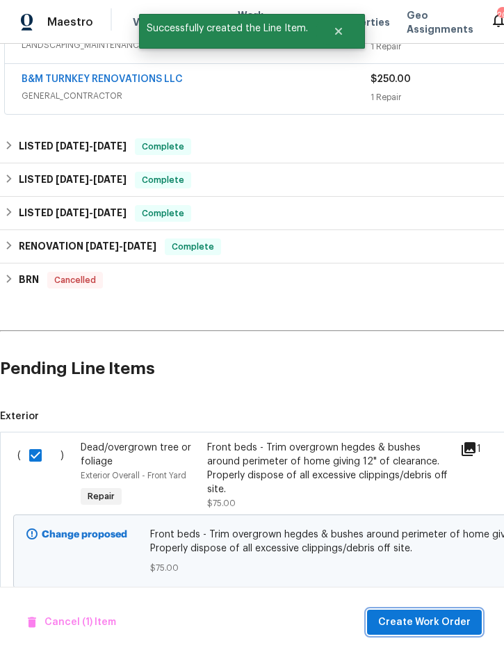
click at [434, 619] on span "Create Work Order" at bounding box center [424, 622] width 92 height 17
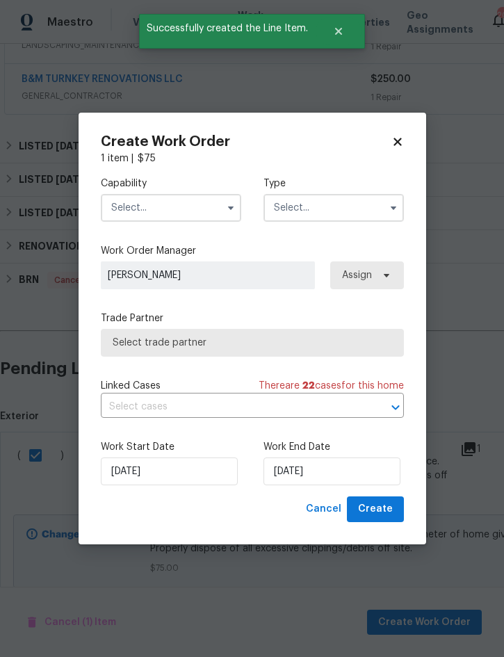
click at [183, 206] on input "text" at bounding box center [171, 208] width 140 height 28
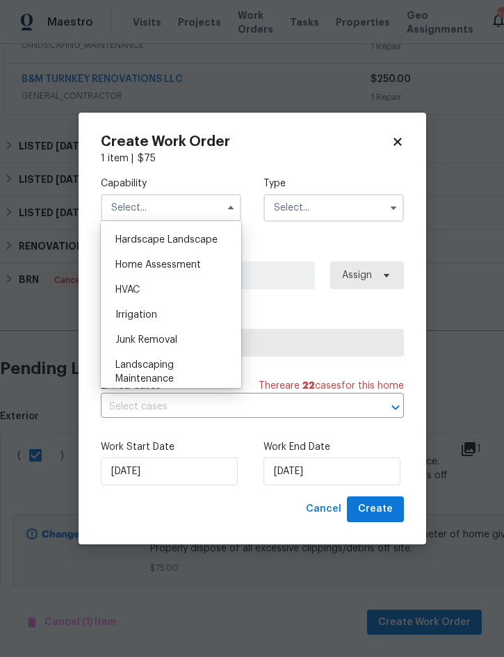
scroll to position [812, 0]
click at [167, 347] on div "Landscaping Maintenance" at bounding box center [170, 346] width 133 height 39
type input "Landscaping Maintenance"
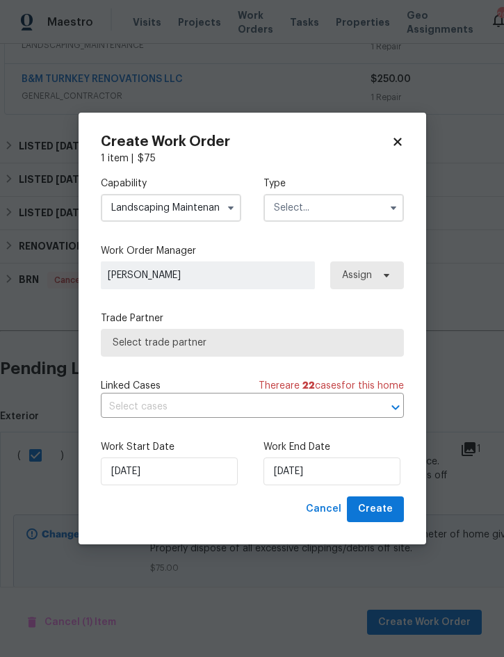
click at [318, 211] on input "text" at bounding box center [333, 208] width 140 height 28
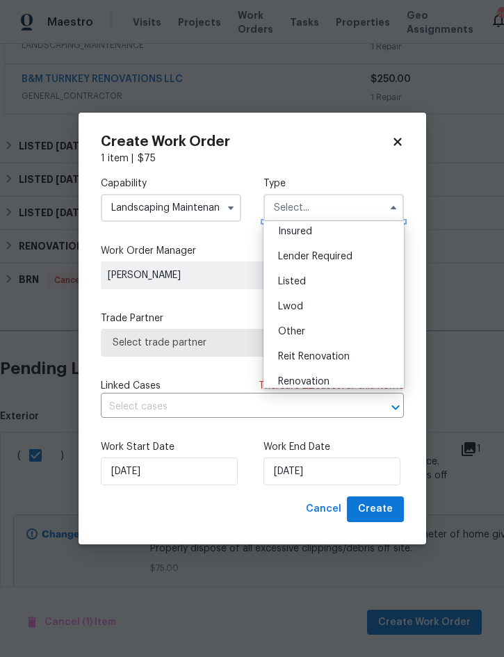
scroll to position [80, 0]
click at [313, 279] on div "Listed" at bounding box center [333, 282] width 133 height 25
type input "Listed"
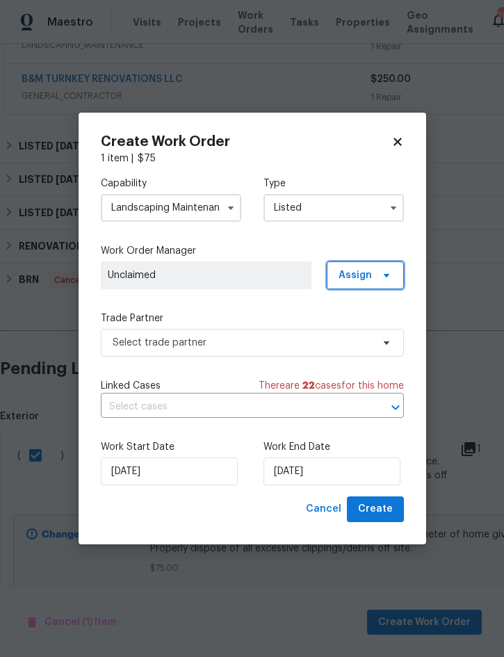
click at [368, 275] on span "Assign" at bounding box center [354, 275] width 33 height 14
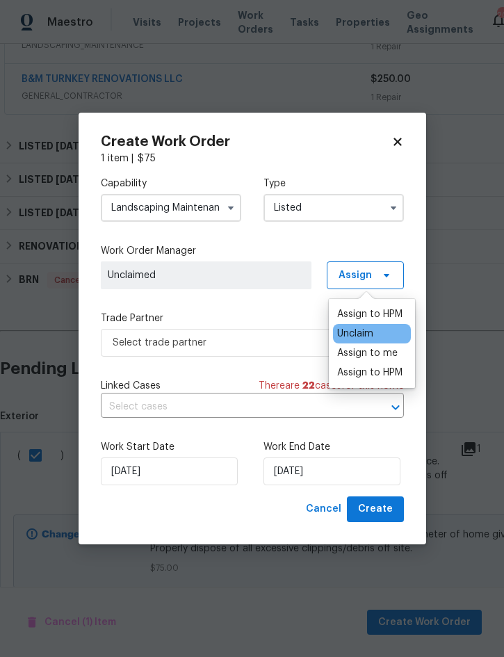
click at [375, 347] on div "Assign to me" at bounding box center [367, 353] width 60 height 14
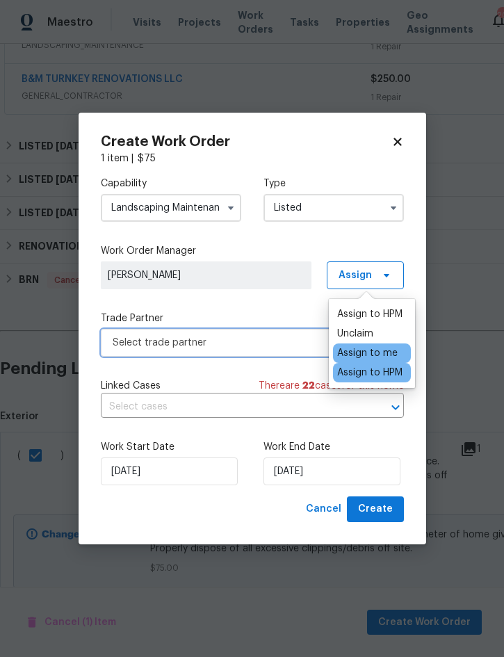
click at [211, 331] on span "Select trade partner" at bounding box center [252, 343] width 303 height 28
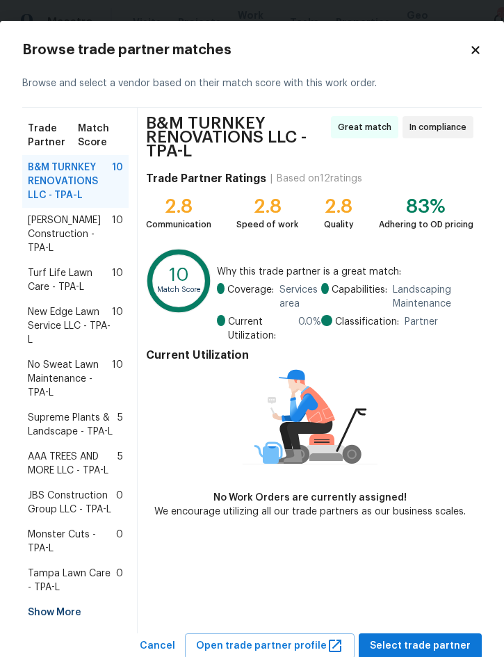
click at [58, 321] on span "New Edge Lawn Service LLC - TPA-L" at bounding box center [70, 326] width 84 height 42
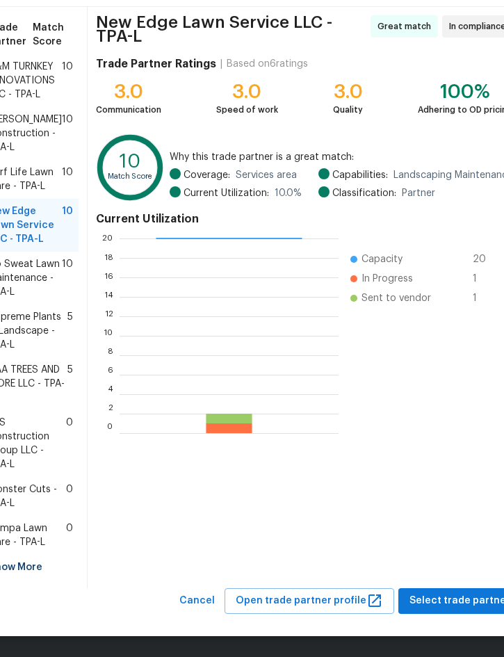
scroll to position [114, 0]
click at [443, 593] on span "Select trade partner" at bounding box center [459, 600] width 101 height 17
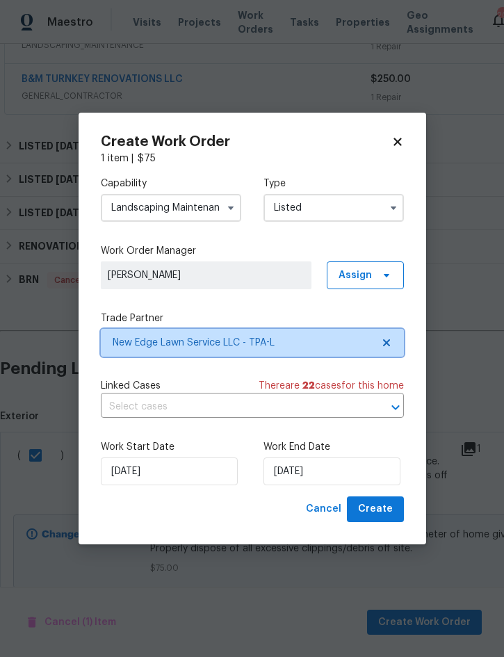
scroll to position [0, 0]
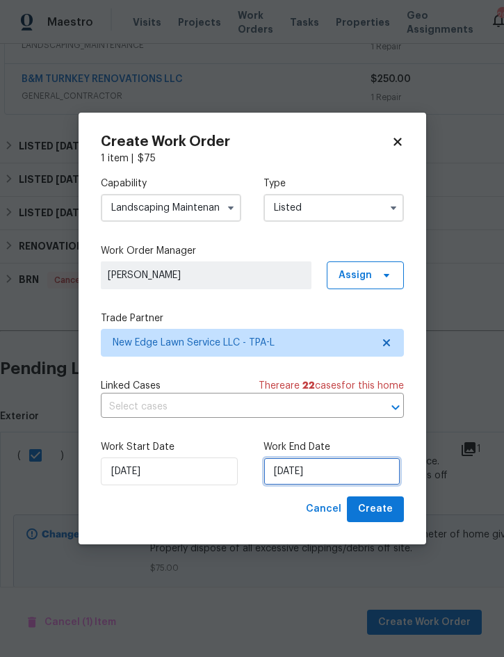
click at [321, 471] on input "[DATE]" at bounding box center [331, 471] width 137 height 28
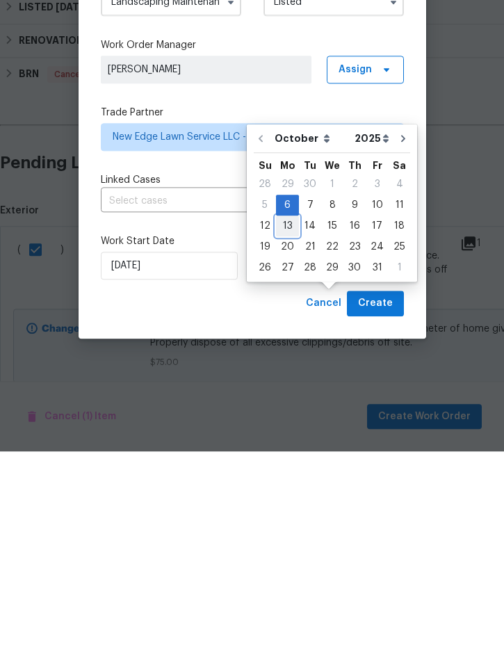
click at [288, 422] on div "13" at bounding box center [287, 431] width 23 height 19
type input "[DATE]"
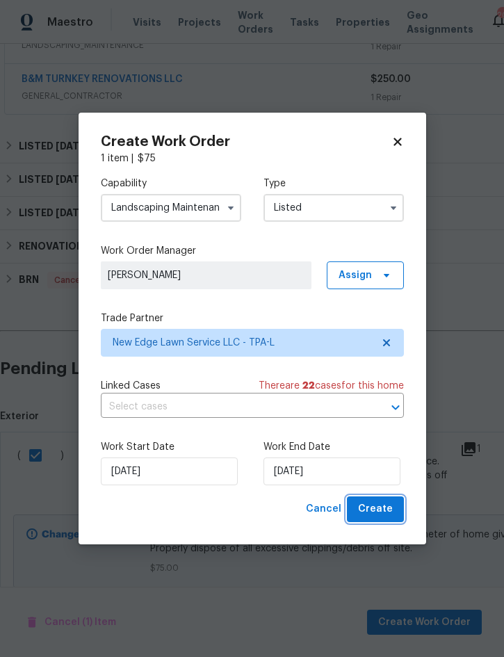
click at [376, 502] on span "Create" at bounding box center [375, 508] width 35 height 17
checkbox input "false"
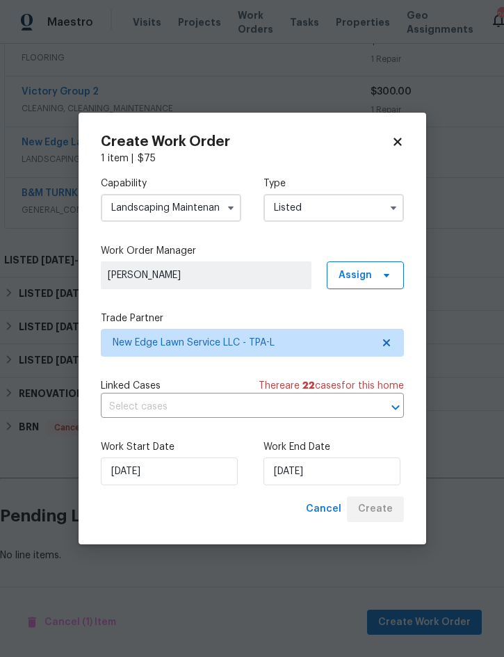
scroll to position [398, 0]
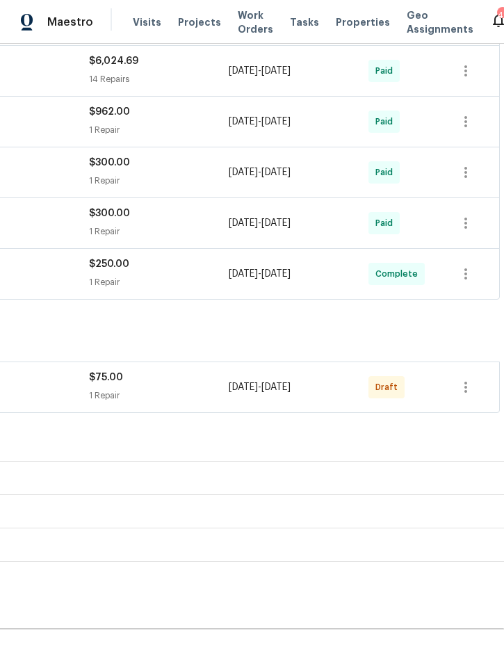
scroll to position [366, 281]
click at [461, 389] on icon "button" at bounding box center [465, 387] width 17 height 17
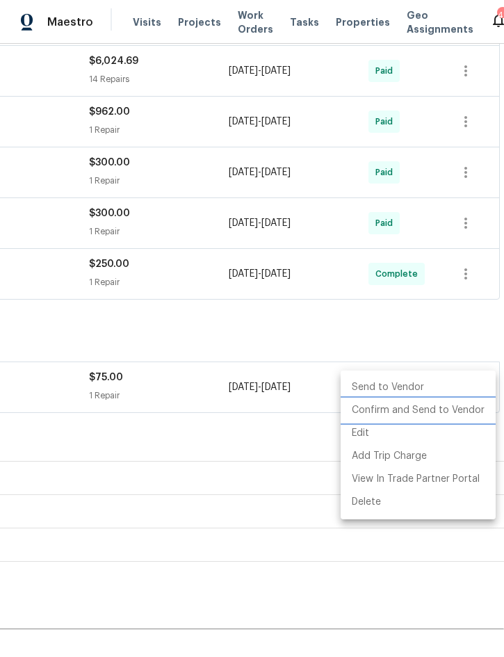
click at [427, 407] on li "Confirm and Send to Vendor" at bounding box center [418, 410] width 155 height 23
